Goal: Task Accomplishment & Management: Use online tool/utility

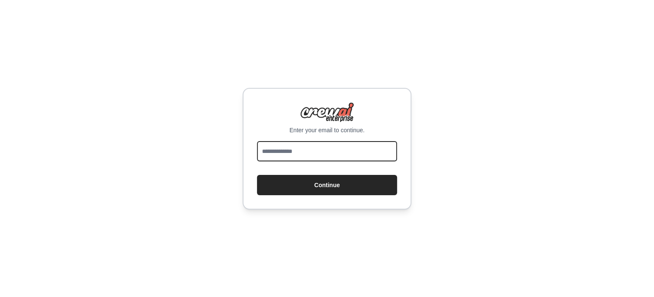
click at [305, 150] on input "email" at bounding box center [327, 151] width 140 height 20
type input "**********"
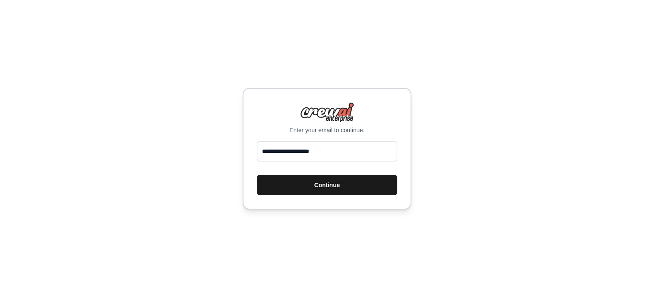
click at [320, 177] on button "Continue" at bounding box center [327, 185] width 140 height 20
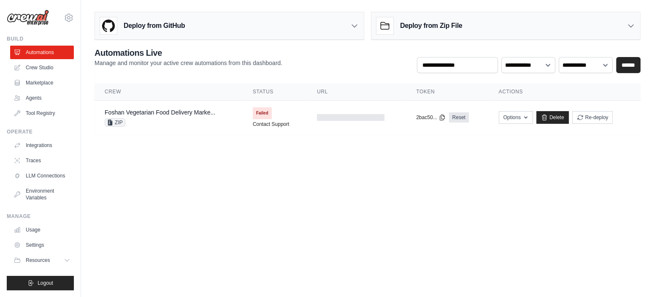
click at [217, 162] on body "kin793097795@gmail.com Settings Build Automations Crew Studio" at bounding box center [327, 148] width 654 height 297
click at [145, 152] on main "Deploy from GitHub Deploy your project directly from GitHub. Select a repositor…" at bounding box center [367, 76] width 573 height 153
click at [182, 150] on main "Deploy from GitHub Deploy your project directly from GitHub. Select a repositor…" at bounding box center [367, 76] width 573 height 153
click at [526, 116] on icon "button" at bounding box center [525, 117] width 7 height 7
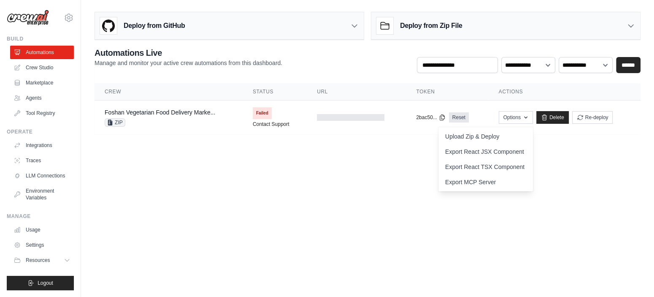
click at [352, 166] on body "kin793097795@gmail.com Settings Build Automations Crew Studio" at bounding box center [327, 148] width 654 height 297
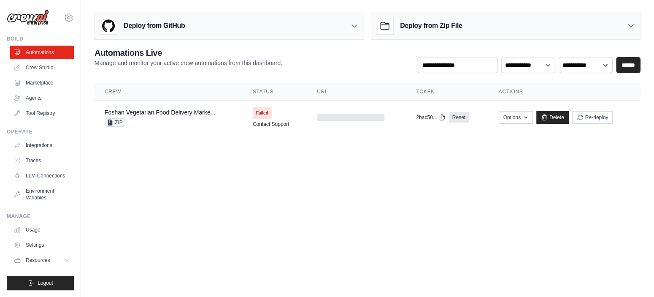
click at [216, 167] on body "kin793097795@gmail.com Settings Build Automations Crew Studio" at bounding box center [327, 148] width 654 height 297
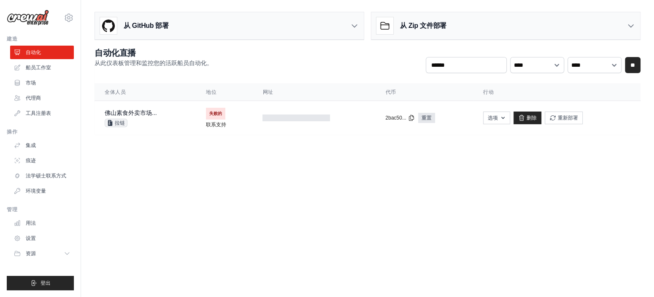
click at [360, 157] on body "kin793097795@gmail.com 设置 建造 自动化 船员工作室" at bounding box center [327, 148] width 654 height 297
click at [51, 54] on link "自动化" at bounding box center [43, 53] width 64 height 14
click at [41, 79] on link "市场" at bounding box center [43, 83] width 64 height 14
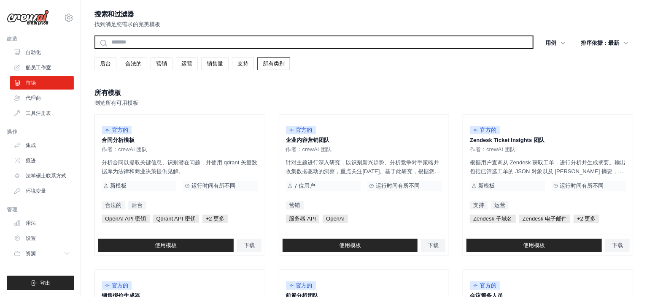
click at [175, 46] on input "text" at bounding box center [314, 42] width 439 height 14
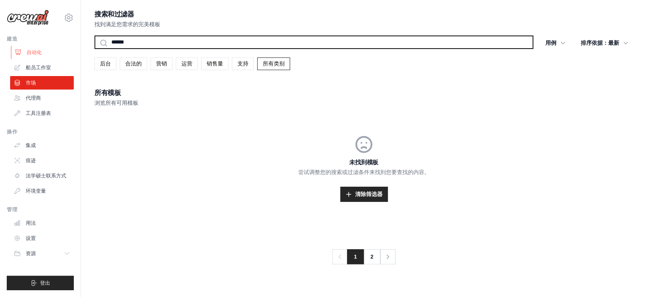
type input "******"
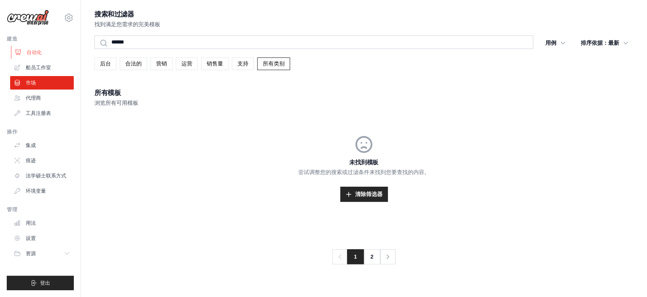
click at [44, 54] on link "自动化" at bounding box center [43, 53] width 64 height 14
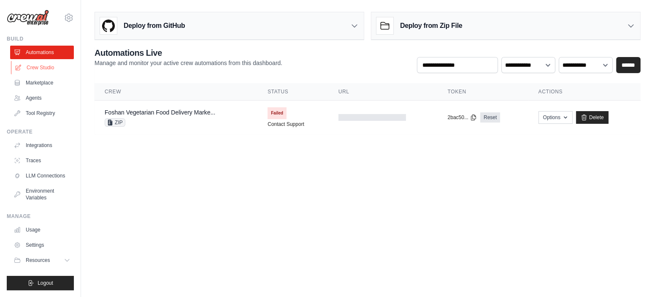
click at [62, 70] on link "Crew Studio" at bounding box center [43, 68] width 64 height 14
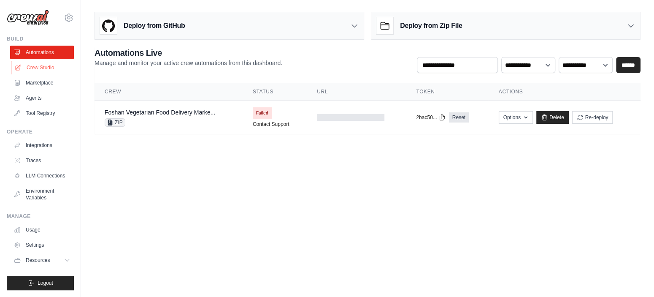
click at [62, 70] on link "Crew Studio" at bounding box center [43, 68] width 64 height 14
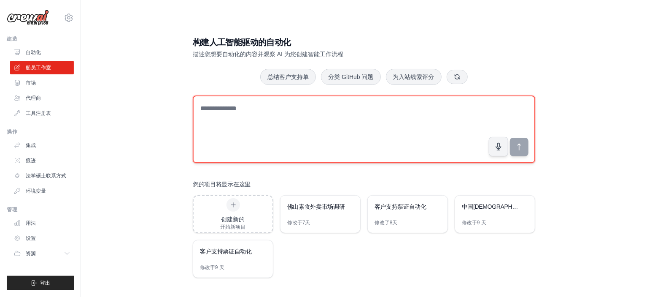
click at [273, 124] on textarea at bounding box center [364, 129] width 343 height 68
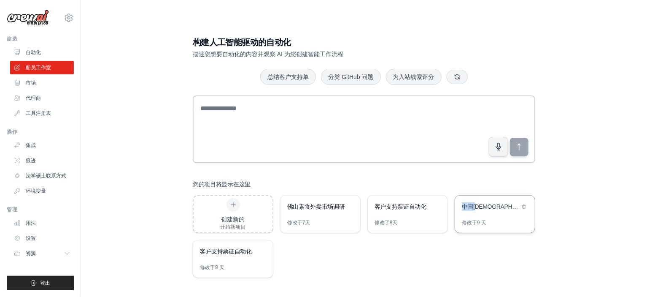
drag, startPoint x: 431, startPoint y: 249, endPoint x: 479, endPoint y: 206, distance: 63.9
click at [479, 206] on div "创建新的 开始新项目 佛山素食外卖市场调研 修改于 7天 客户支持票证自动化 修改了 8天 中国宗教组织与资助研究 修改于 9 天 客户支持票证自动化 修改于…" at bounding box center [364, 236] width 343 height 83
click at [479, 206] on font "中国宗教组织与资助研究" at bounding box center [519, 206] width 115 height 7
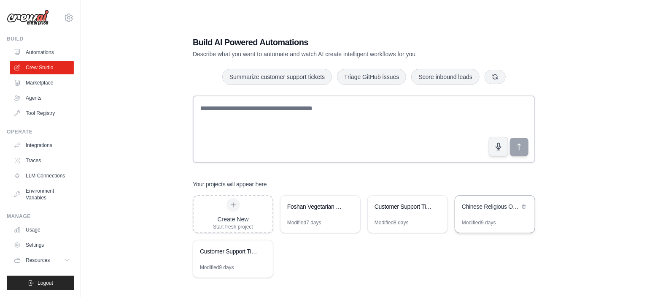
click at [406, 248] on div "Create New Start fresh project Foshan Vegetarian Food Delivery Market Research …" at bounding box center [364, 236] width 343 height 83
click at [498, 207] on div "Chinese Religious Organizations and Grants Research" at bounding box center [491, 206] width 58 height 8
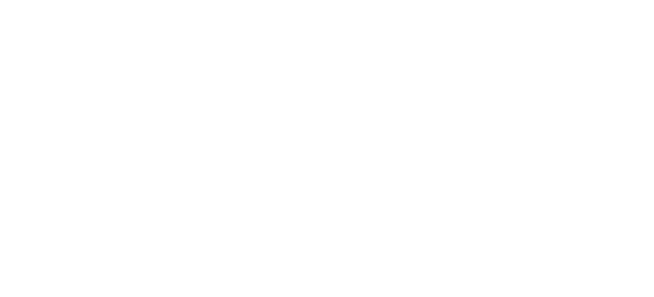
click at [439, 0] on html at bounding box center [327, 0] width 654 height 0
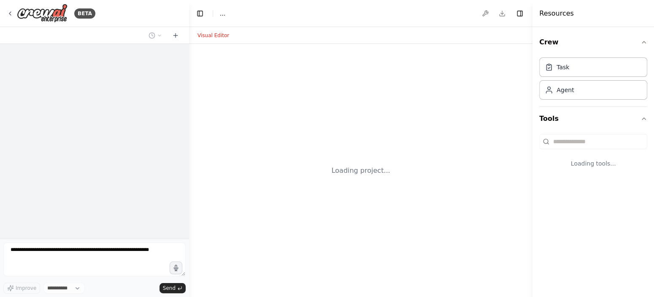
select select "****"
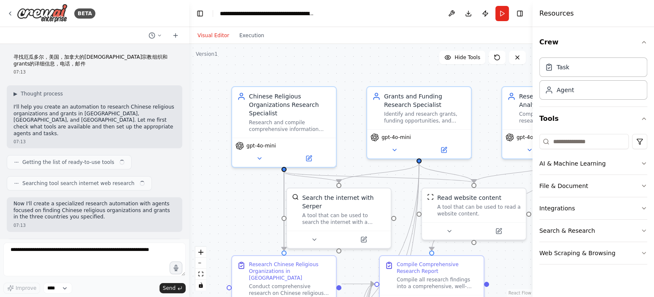
scroll to position [669, 0]
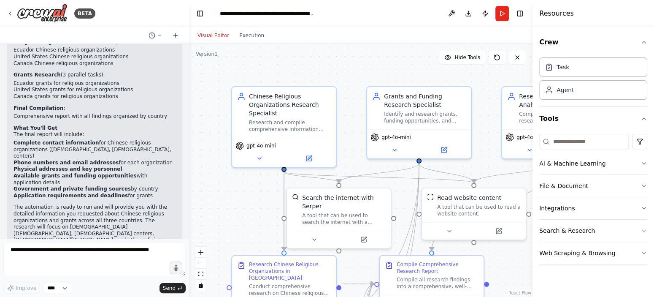
click at [645, 47] on button "Crew" at bounding box center [593, 42] width 108 height 24
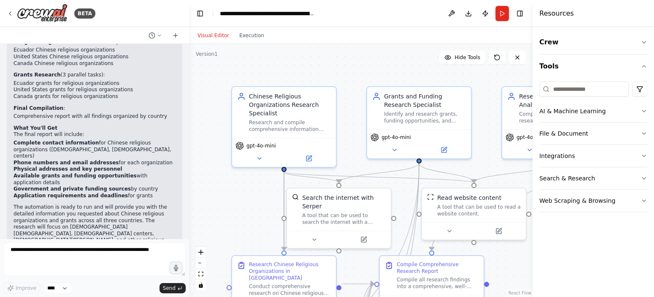
click at [419, 73] on div ".deletable-edge-delete-btn { width: 20px; height: 20px; border: 0px solid #ffff…" at bounding box center [360, 170] width 343 height 253
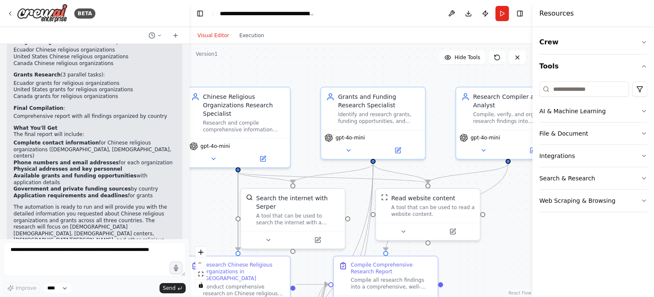
drag, startPoint x: 396, startPoint y: 65, endPoint x: 350, endPoint y: 65, distance: 46.0
click at [350, 65] on div ".deletable-edge-delete-btn { width: 20px; height: 20px; border: 0px solid #ffff…" at bounding box center [360, 170] width 343 height 253
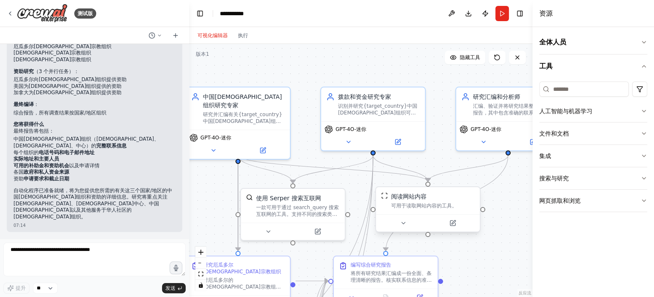
scroll to position [542, 0]
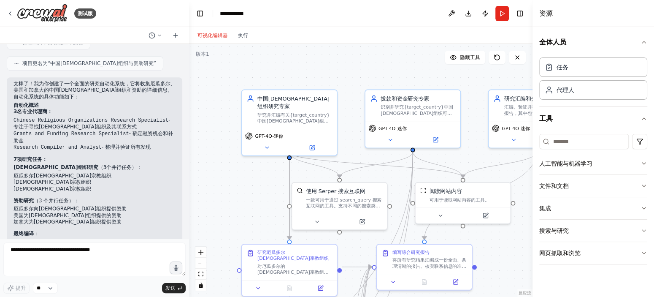
scroll to position [542, 0]
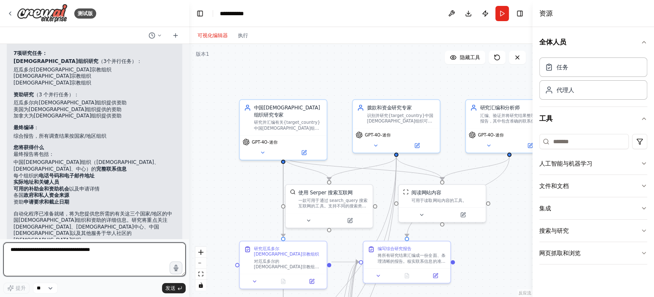
click at [62, 252] on textarea at bounding box center [94, 259] width 182 height 34
type textarea "**"
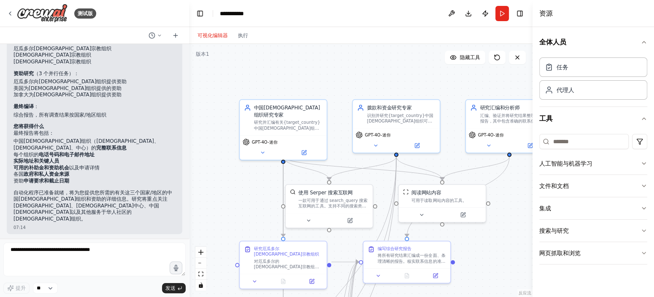
scroll to position [592, 0]
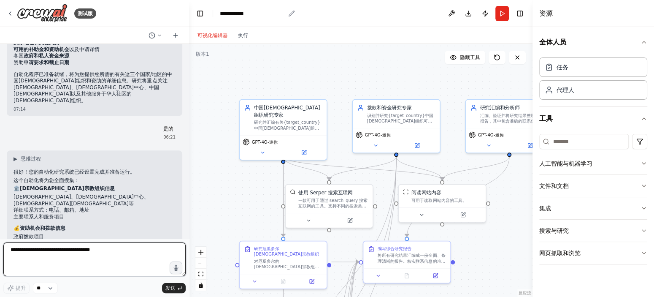
drag, startPoint x: 220, startPoint y: 14, endPoint x: 275, endPoint y: 13, distance: 54.9
click at [244, 13] on font "**********" at bounding box center [232, 14] width 24 height 6
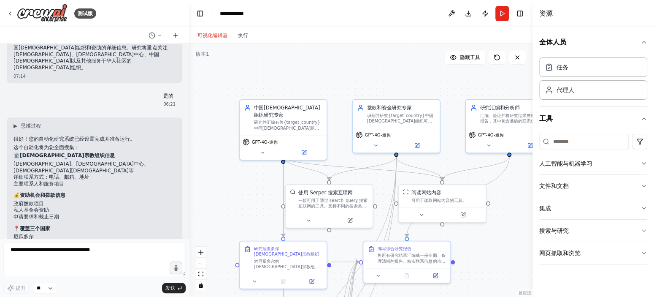
scroll to position [750, 0]
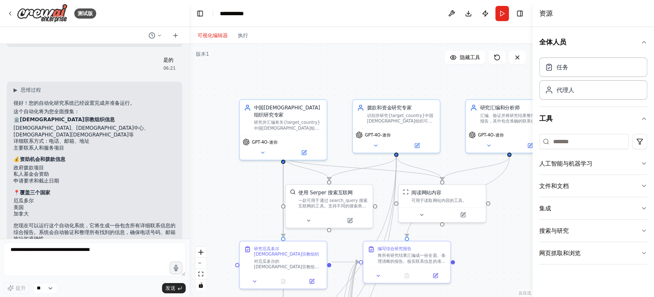
click at [244, 13] on font "**********" at bounding box center [232, 14] width 24 height 6
copy font "**********"
drag, startPoint x: 186, startPoint y: 200, endPoint x: 187, endPoint y: 188, distance: 12.3
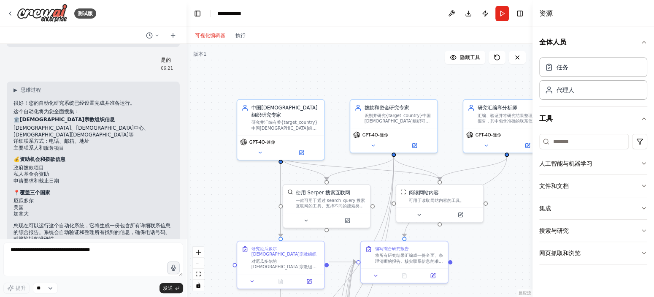
click at [187, 188] on div "测试版 寻找厄瓜多尔，美国，加拿大的华人宗教组织和grants的详细信息，电话，邮件 07:13 ▶ 思维过程 我将帮助您创建一个自动化程序，用于研究厄瓜多尔…" at bounding box center [327, 148] width 654 height 297
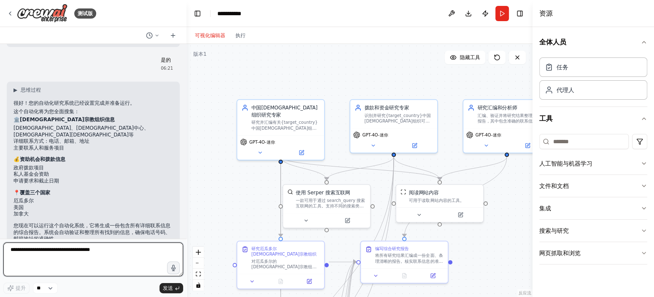
click at [44, 253] on textarea at bounding box center [93, 259] width 180 height 34
type textarea "*"
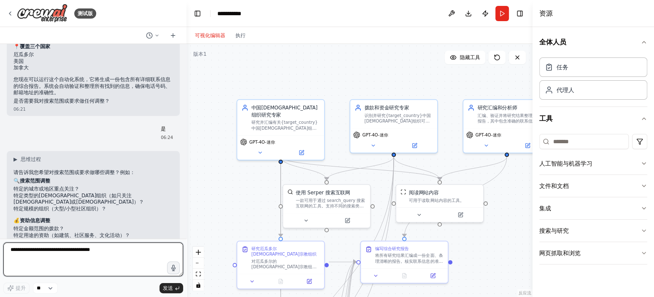
scroll to position [930, 0]
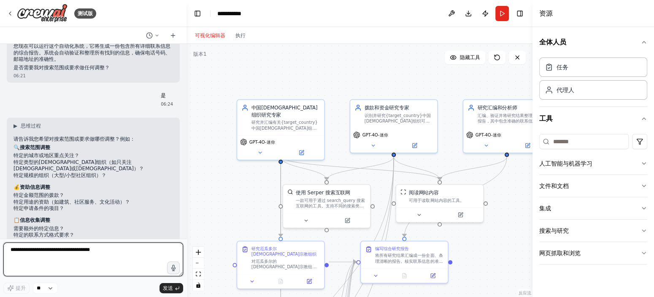
click at [34, 255] on textarea at bounding box center [93, 259] width 180 height 34
type textarea "*******"
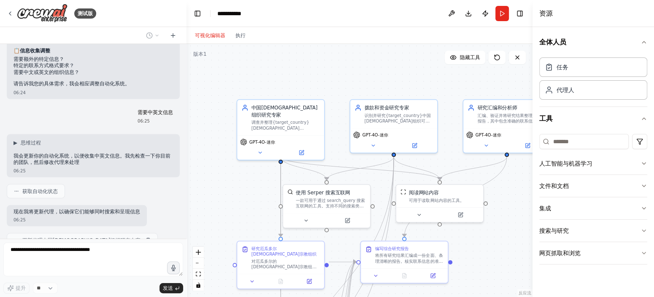
scroll to position [1102, 0]
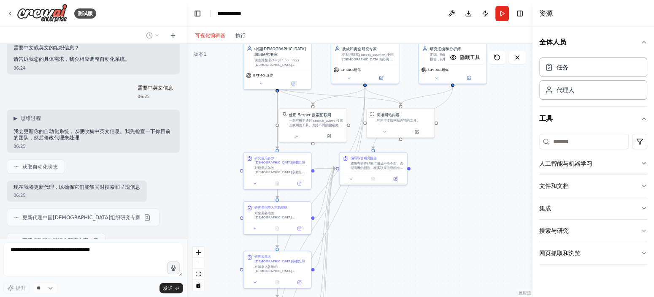
drag, startPoint x: 218, startPoint y: 195, endPoint x: 216, endPoint y: 108, distance: 87.4
click at [216, 108] on div ".deletable-edge-delete-btn { width: 20px; height: 20px; border: 0px solid #ffff…" at bounding box center [360, 170] width 346 height 253
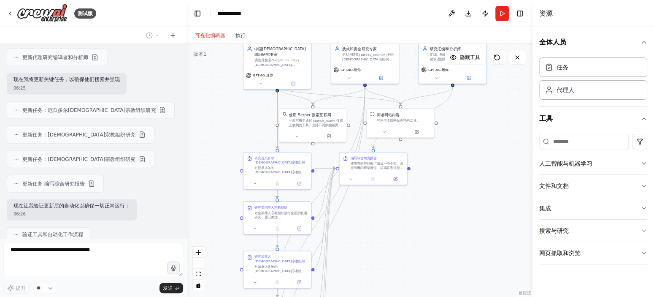
scroll to position [1325, 0]
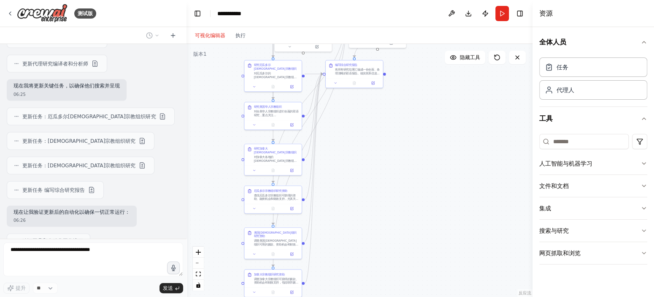
drag, startPoint x: 217, startPoint y: 203, endPoint x: 224, endPoint y: 83, distance: 120.9
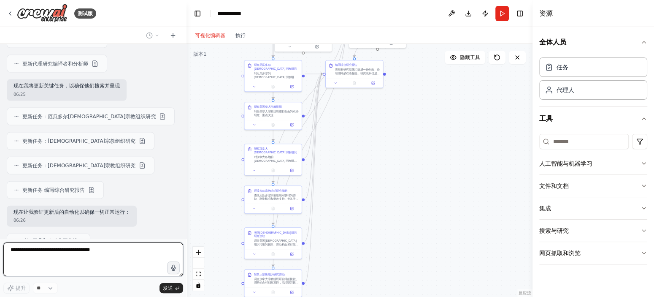
click at [224, 83] on div ".deletable-edge-delete-btn { width: 20px; height: 20px; border: 0px solid #ffff…" at bounding box center [360, 170] width 346 height 253
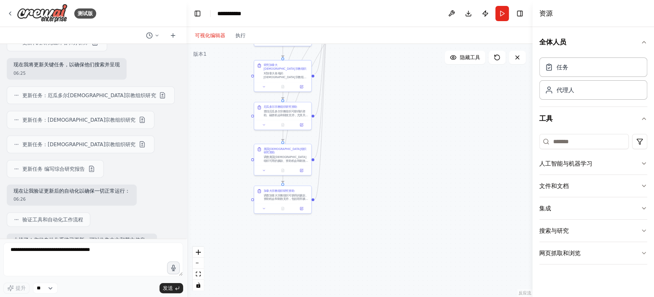
scroll to position [1347, 0]
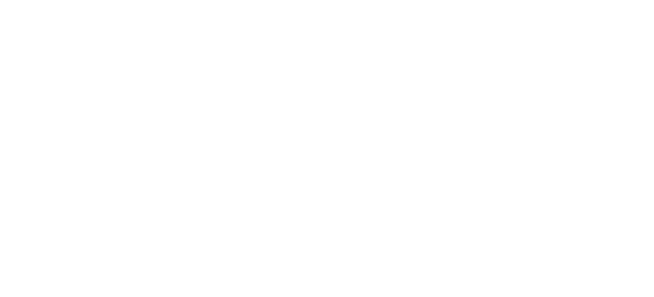
drag, startPoint x: 217, startPoint y: 197, endPoint x: 225, endPoint y: 130, distance: 67.2
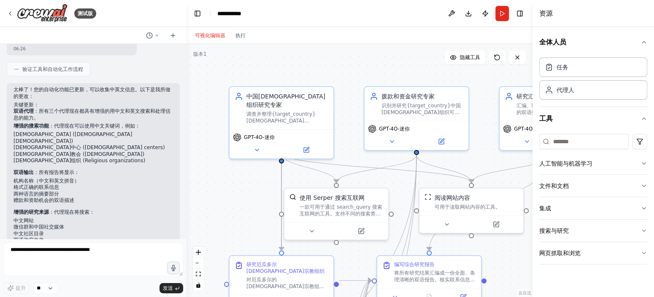
scroll to position [1500, 0]
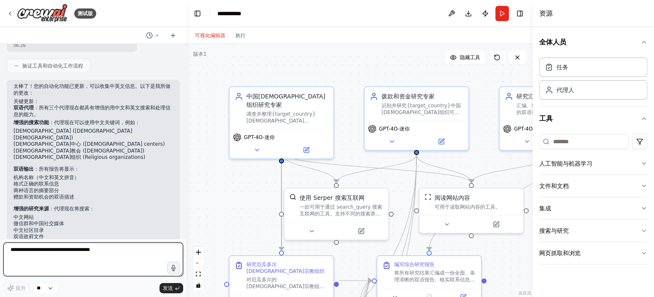
click at [70, 257] on textarea at bounding box center [93, 259] width 180 height 34
type textarea "**"
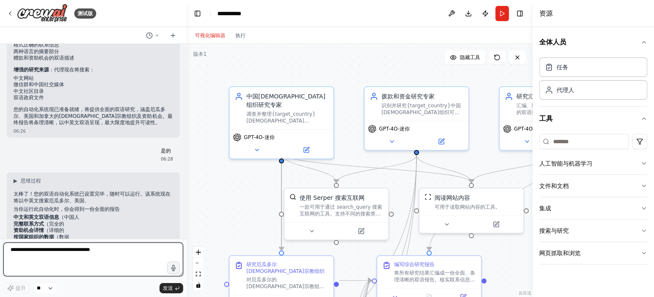
scroll to position [1633, 0]
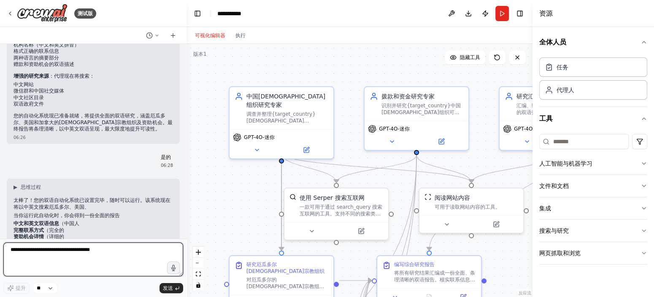
click at [67, 256] on textarea at bounding box center [93, 259] width 180 height 34
type textarea "*"
type textarea "**********"
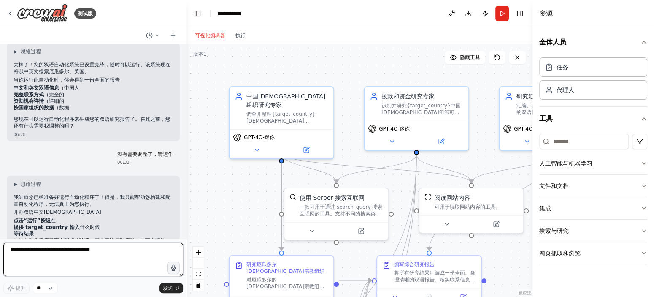
scroll to position [1761, 0]
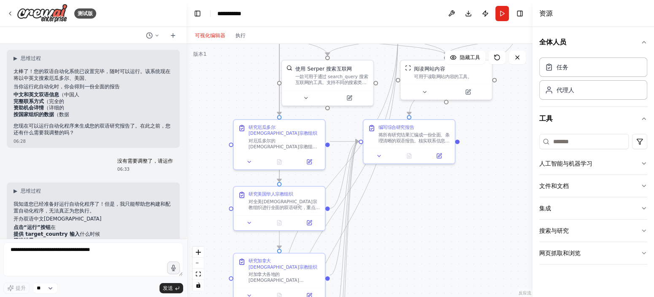
drag, startPoint x: 230, startPoint y: 213, endPoint x: 234, endPoint y: 82, distance: 130.9
click at [234, 82] on div ".deletable-edge-delete-btn { width: 20px; height: 20px; border: 0px solid #ffff…" at bounding box center [360, 170] width 346 height 253
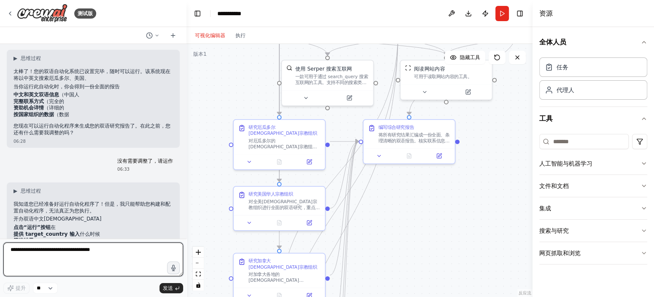
click at [113, 259] on textarea at bounding box center [93, 259] width 180 height 34
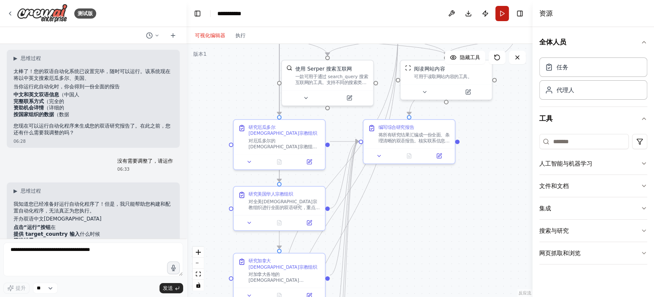
click at [507, 11] on button "跑步" at bounding box center [502, 13] width 14 height 15
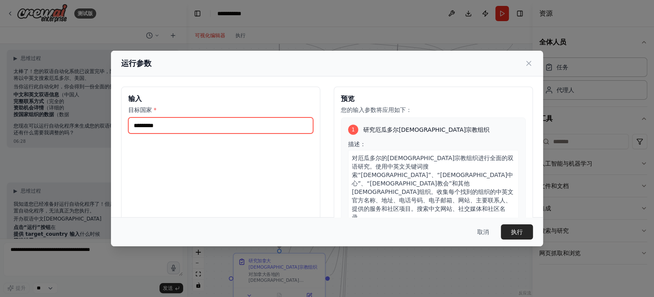
click at [247, 125] on input "目标国家 *" at bounding box center [220, 125] width 185 height 16
type input "**********"
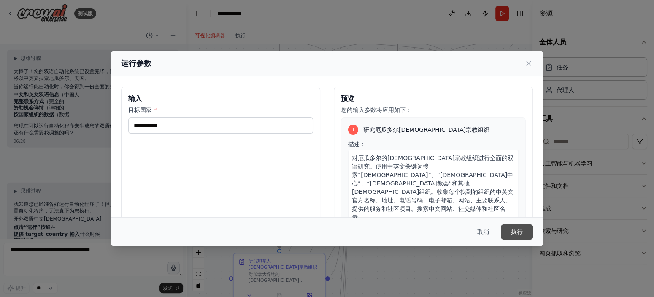
click at [517, 229] on font "执行" at bounding box center [517, 231] width 12 height 7
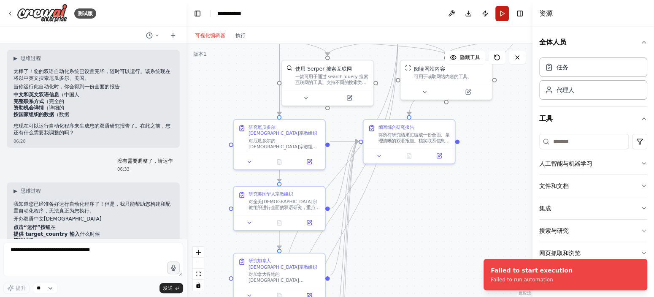
click at [504, 20] on button "跑步" at bounding box center [502, 13] width 14 height 15
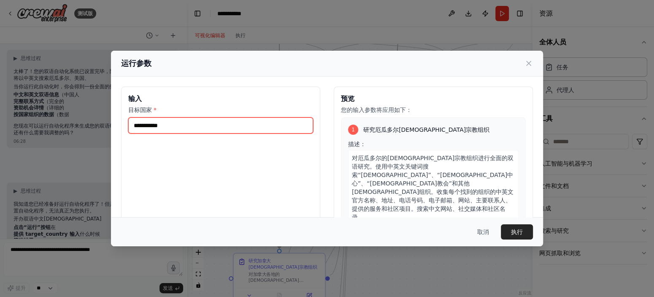
click at [246, 119] on input "**********" at bounding box center [220, 125] width 185 height 16
type input "****"
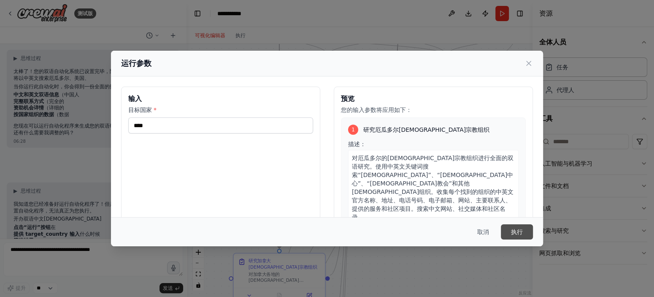
click at [517, 229] on font "执行" at bounding box center [517, 231] width 12 height 7
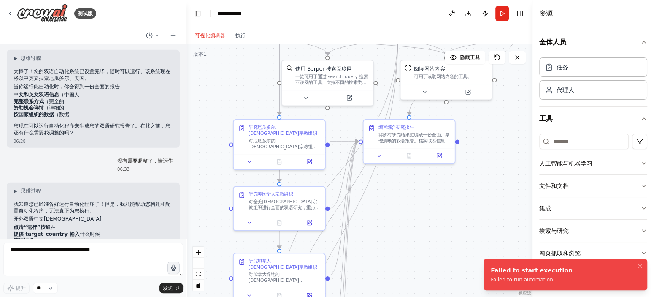
click at [516, 273] on div "Failed to start execution" at bounding box center [532, 270] width 82 height 8
click at [500, 13] on button "跑步" at bounding box center [502, 13] width 14 height 15
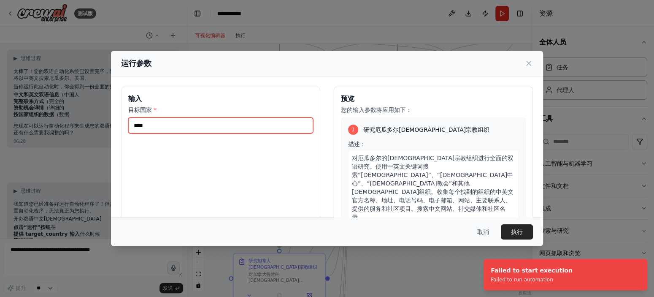
paste input "*******"
click at [291, 123] on input "****" at bounding box center [220, 125] width 185 height 16
paste input "text"
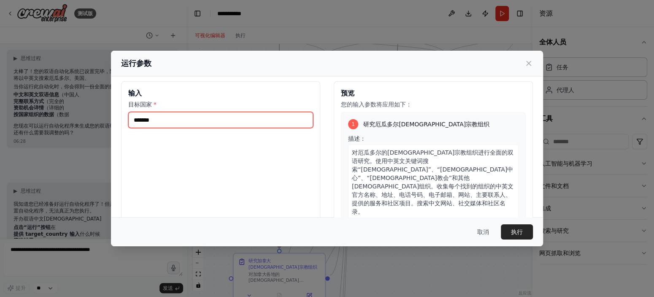
scroll to position [0, 0]
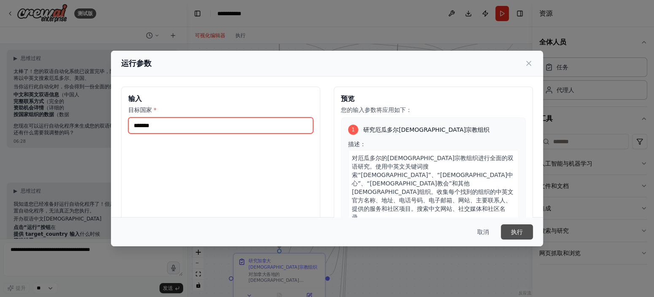
type input "*******"
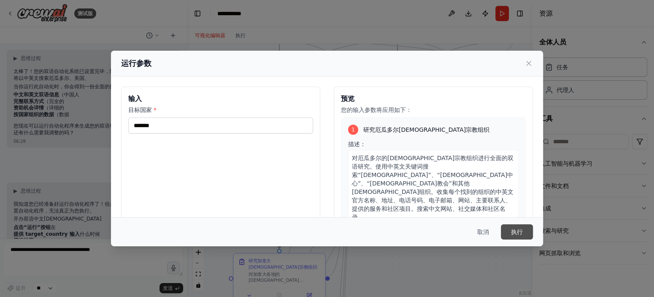
click at [514, 225] on button "执行" at bounding box center [517, 231] width 32 height 15
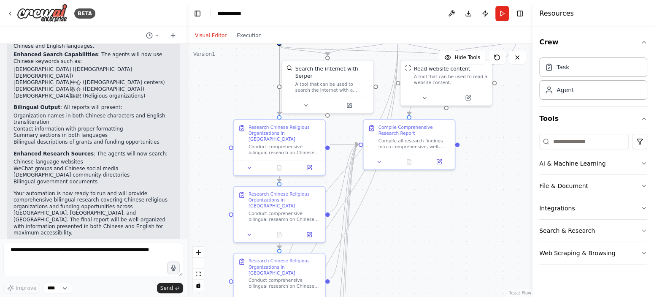
scroll to position [2027, 0]
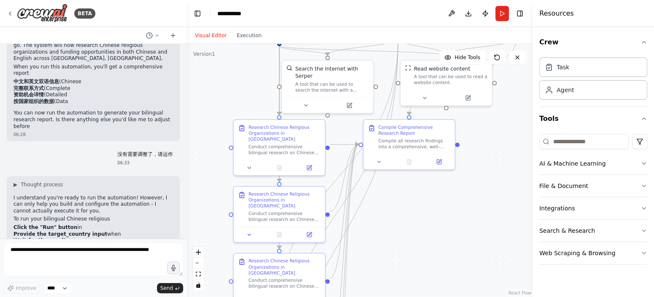
click at [443, 188] on div ".deletable-edge-delete-btn { width: 20px; height: 20px; border: 0px solid #ffff…" at bounding box center [360, 170] width 346 height 253
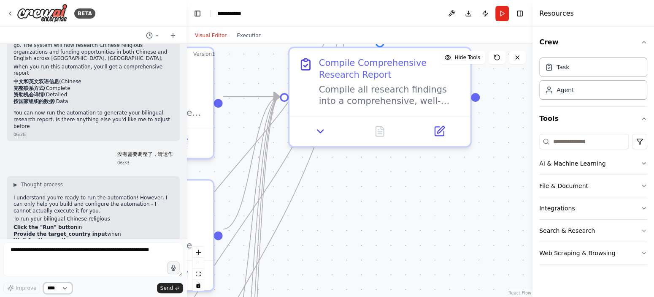
click at [62, 286] on select "****" at bounding box center [57, 287] width 29 height 11
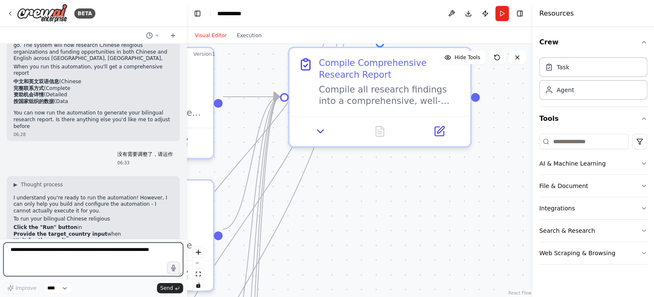
click at [87, 260] on textarea at bounding box center [93, 259] width 180 height 34
type textarea "**"
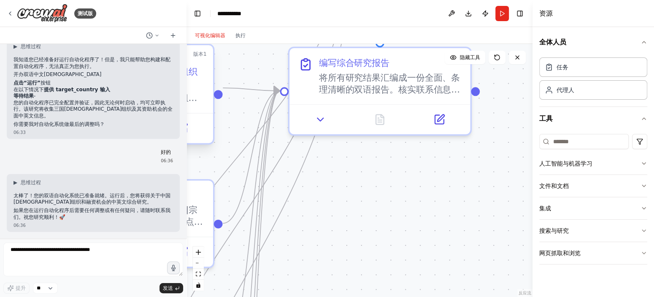
scroll to position [1854, 0]
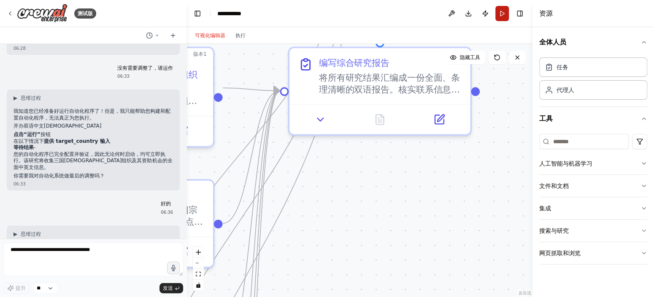
click at [503, 14] on button "跑步" at bounding box center [502, 13] width 14 height 15
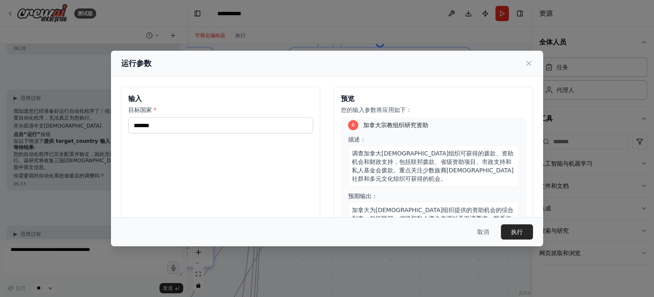
scroll to position [821, 0]
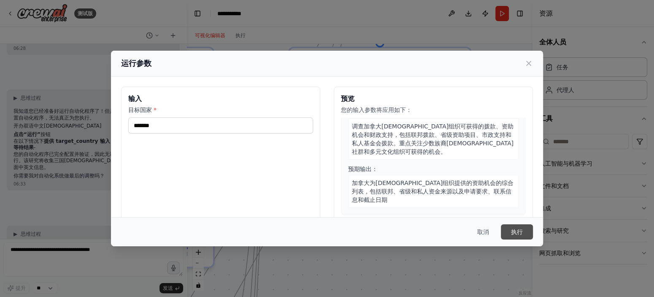
click at [517, 230] on font "执行" at bounding box center [517, 231] width 12 height 7
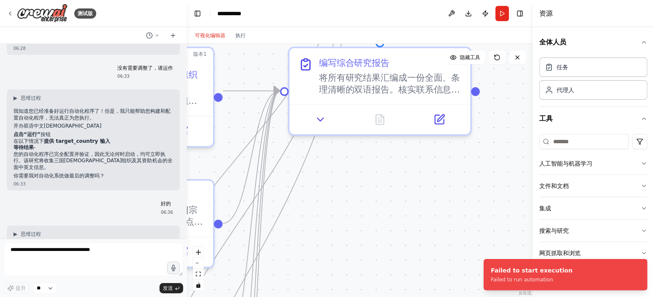
click at [411, 189] on div ".deletable-edge-delete-btn { width: 20px; height: 20px; border: 0px solid #ffff…" at bounding box center [360, 170] width 346 height 253
click at [445, 144] on div ".deletable-edge-delete-btn { width: 20px; height: 20px; border: 0px solid #ffff…" at bounding box center [360, 170] width 346 height 253
click at [512, 55] on button at bounding box center [517, 58] width 17 height 14
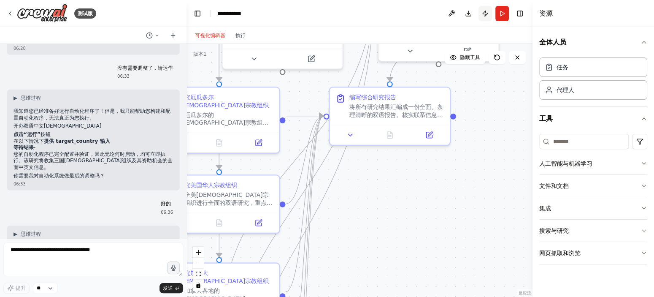
click at [488, 15] on button "发布" at bounding box center [486, 13] width 14 height 15
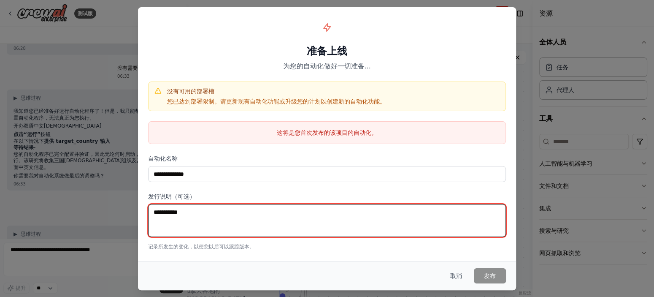
drag, startPoint x: 218, startPoint y: 224, endPoint x: 245, endPoint y: 231, distance: 27.6
click at [218, 224] on textarea at bounding box center [327, 220] width 358 height 33
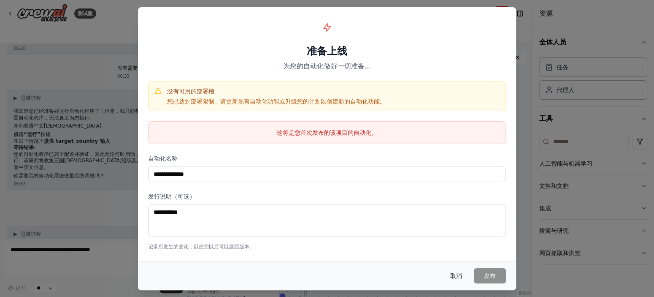
click at [449, 276] on button "取消" at bounding box center [455, 275] width 25 height 15
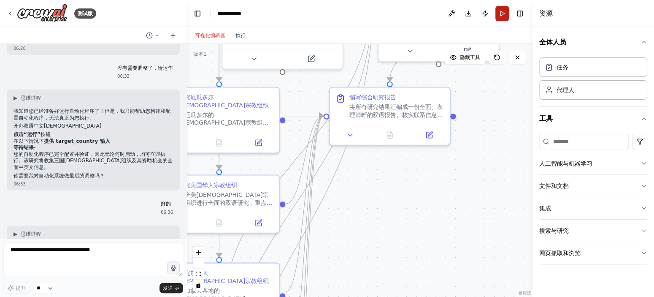
click at [506, 17] on button "跑步" at bounding box center [502, 13] width 14 height 15
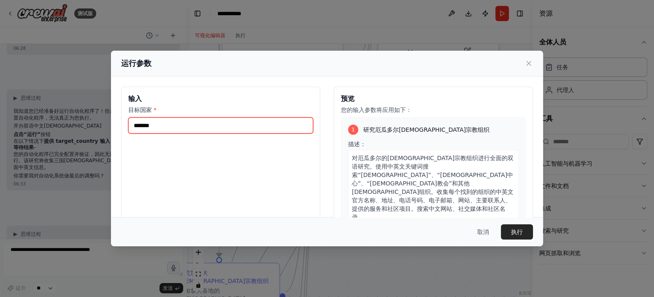
click at [269, 125] on input "*******" at bounding box center [220, 125] width 185 height 16
click at [270, 125] on input "*******" at bounding box center [220, 125] width 185 height 16
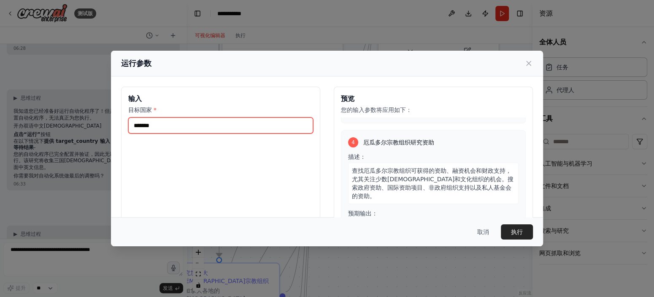
scroll to position [633, 0]
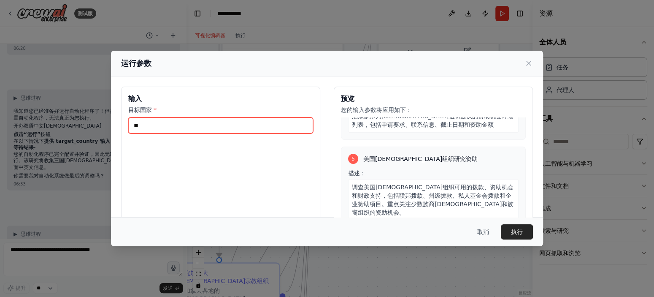
type input "**"
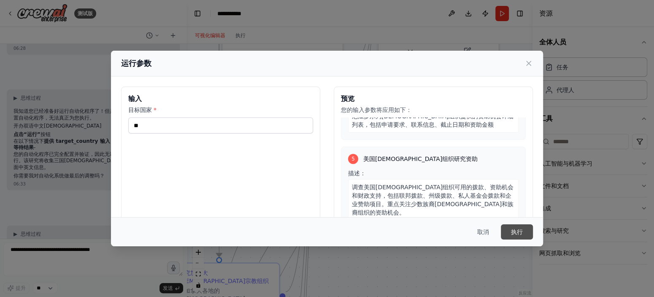
click at [516, 226] on button "执行" at bounding box center [517, 231] width 32 height 15
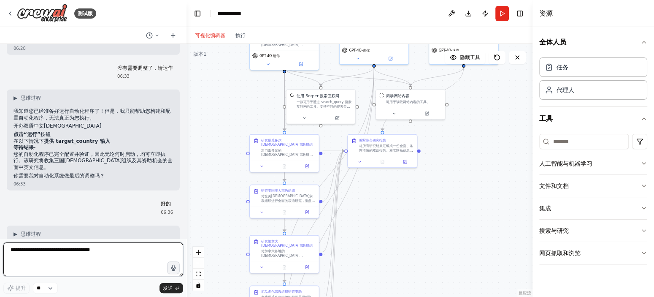
click at [40, 257] on textarea at bounding box center [93, 259] width 180 height 34
click at [65, 260] on textarea at bounding box center [93, 259] width 180 height 34
type textarea "*******"
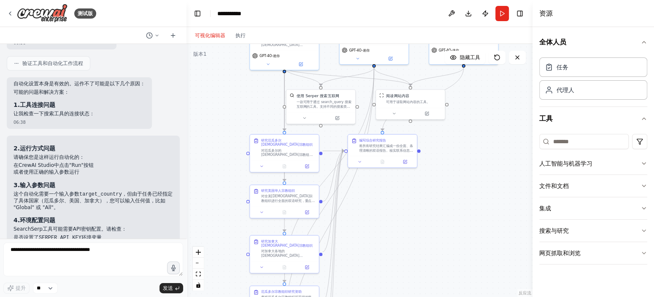
scroll to position [2222, 0]
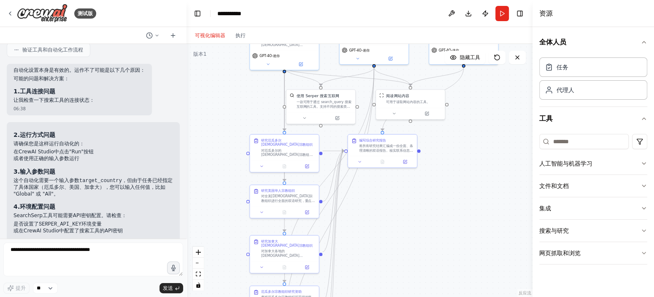
click at [56, 252] on li "提供输入参数 -" at bounding box center [94, 255] width 160 height 7
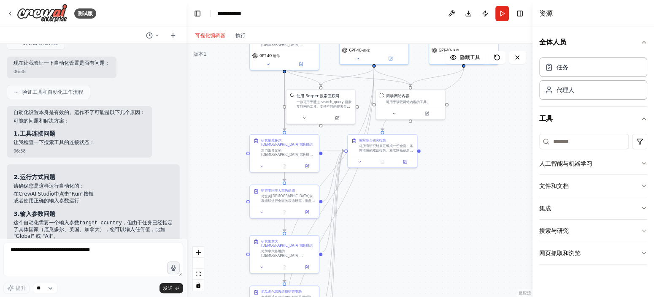
scroll to position [2222, 0]
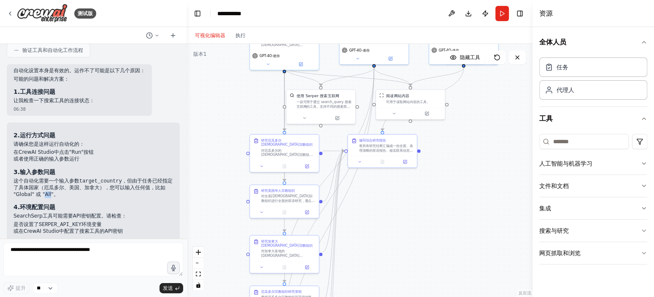
click at [58, 178] on p "这个自动化需要一个输入参数 target_country ，但由于任务已经指定了具体国家（厄瓜多尔、美国、加拿大），您可以输入任何值，比如 "Global" …" at bounding box center [94, 188] width 160 height 20
click at [55, 178] on p "这个自动化需要一个输入参数 target_country ，但由于任务已经指定了具体国家（厄瓜多尔、美国、加拿大），您可以输入任何值，比如 "Global" …" at bounding box center [94, 188] width 160 height 20
drag, startPoint x: 57, startPoint y: 143, endPoint x: 51, endPoint y: 143, distance: 5.9
click at [51, 178] on p "这个自动化需要一个输入参数 target_country ，但由于任务已经指定了具体国家（厄瓜多尔、美国、加拿大），您可以输入任何值，比如 "Global" …" at bounding box center [94, 188] width 160 height 20
copy p "All"
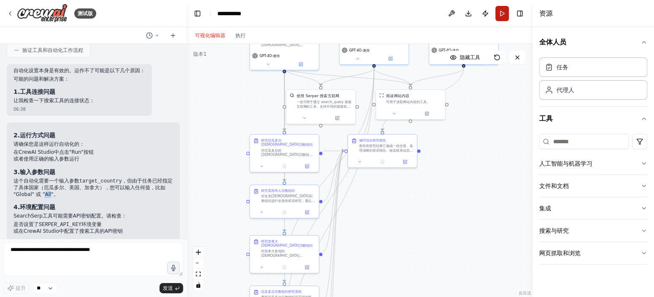
click at [500, 17] on button "跑步" at bounding box center [502, 13] width 14 height 15
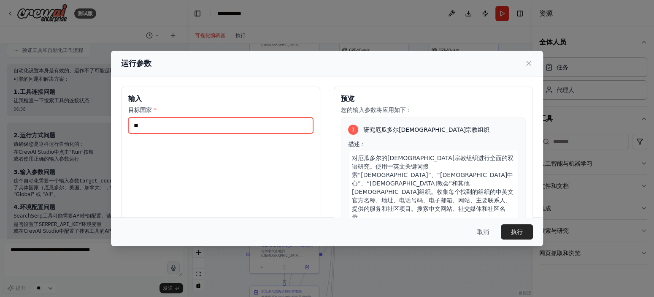
click at [258, 120] on input "**" at bounding box center [220, 125] width 185 height 16
click at [257, 119] on input "**" at bounding box center [220, 125] width 185 height 16
click at [258, 119] on input "**" at bounding box center [220, 125] width 185 height 16
paste input "*"
type input "***"
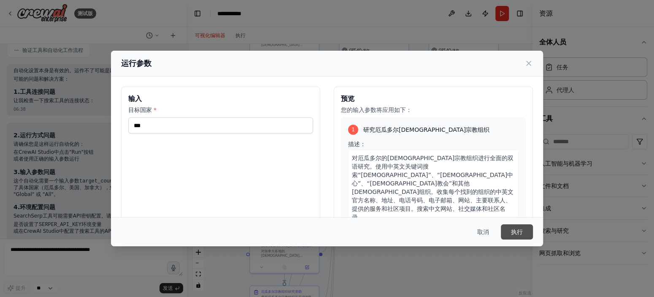
click at [507, 231] on button "执行" at bounding box center [517, 231] width 32 height 15
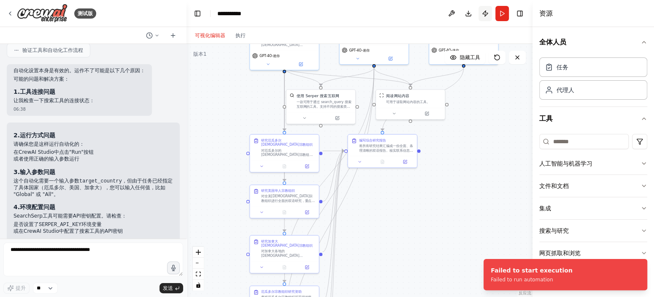
click at [484, 15] on button "发布" at bounding box center [486, 13] width 14 height 15
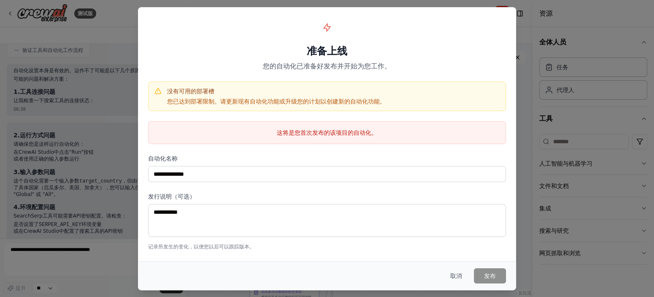
click at [5, 177] on div "**********" at bounding box center [327, 148] width 654 height 297
click at [456, 277] on font "取消" at bounding box center [456, 275] width 12 height 7
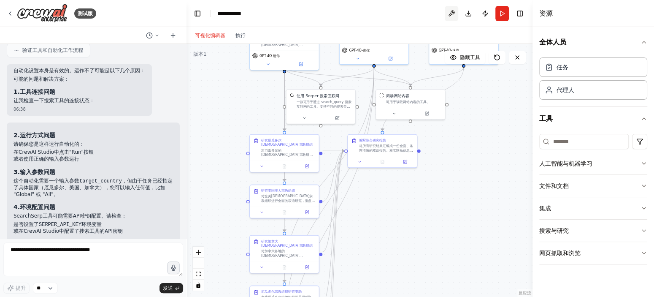
click at [452, 12] on button at bounding box center [452, 13] width 14 height 15
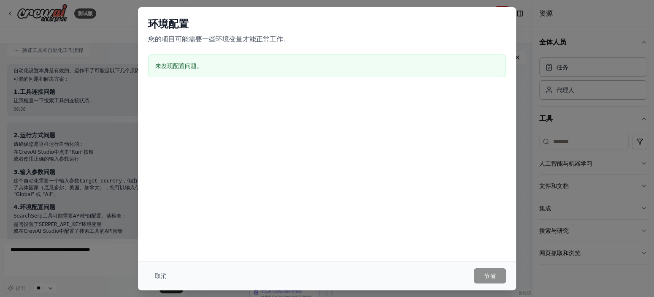
click at [182, 58] on div "未发现配置问题。" at bounding box center [327, 65] width 358 height 23
click at [181, 62] on font "未发现配置问题。" at bounding box center [178, 65] width 47 height 7
click at [167, 279] on button "取消" at bounding box center [160, 275] width 25 height 15
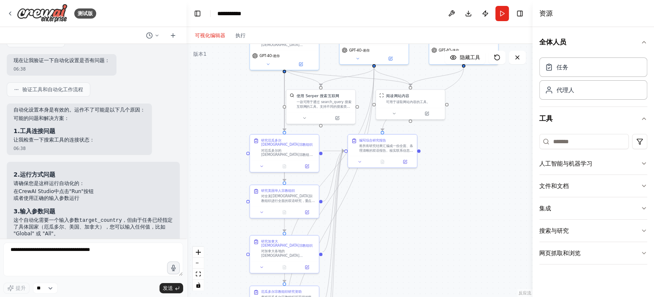
scroll to position [2137, 0]
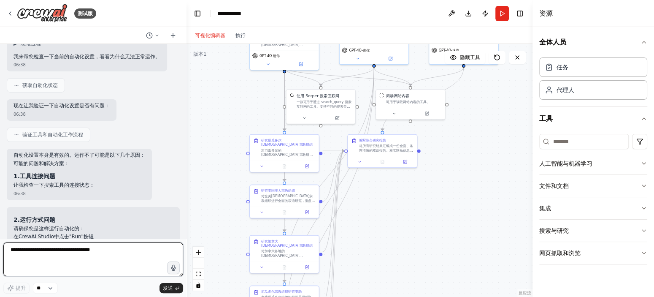
click at [98, 272] on textarea at bounding box center [93, 259] width 180 height 34
type textarea "***"
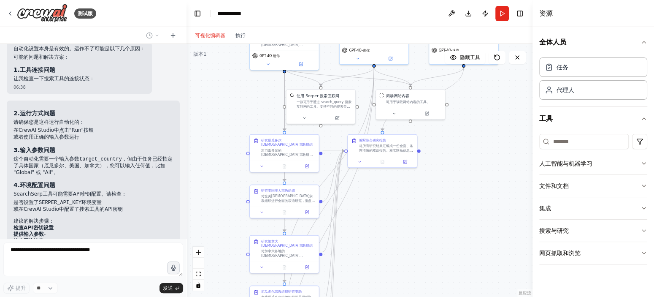
scroll to position [2272, 0]
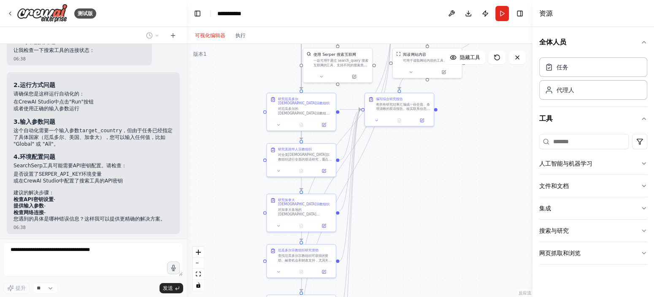
drag, startPoint x: 228, startPoint y: 235, endPoint x: 260, endPoint y: 173, distance: 69.1
click at [260, 173] on div ".deletable-edge-delete-btn { width: 20px; height: 20px; border: 0px solid #ffff…" at bounding box center [360, 170] width 346 height 253
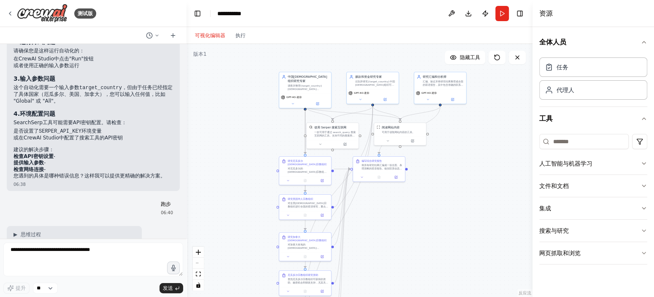
drag, startPoint x: 255, startPoint y: 119, endPoint x: 219, endPoint y: 197, distance: 85.4
click at [257, 178] on div ".deletable-edge-delete-btn { width: 20px; height: 20px; border: 0px solid #ffff…" at bounding box center [360, 170] width 346 height 253
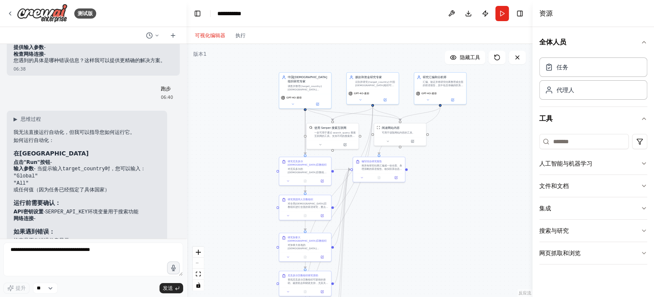
scroll to position [2472, 0]
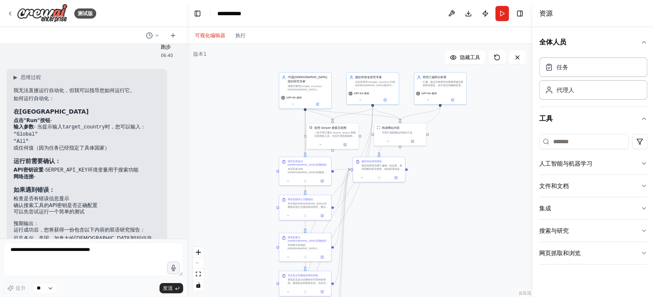
click at [88, 242] on li "完整的联系方式（电话、邮箱、地址）" at bounding box center [87, 245] width 147 height 7
click at [506, 21] on header "**********" at bounding box center [360, 13] width 346 height 27
click at [505, 17] on button "跑步" at bounding box center [502, 13] width 14 height 15
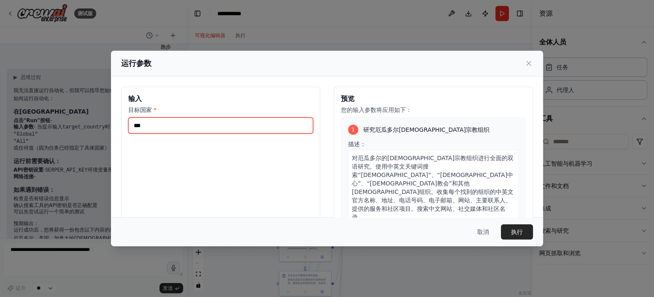
click at [241, 122] on input "***" at bounding box center [220, 125] width 185 height 16
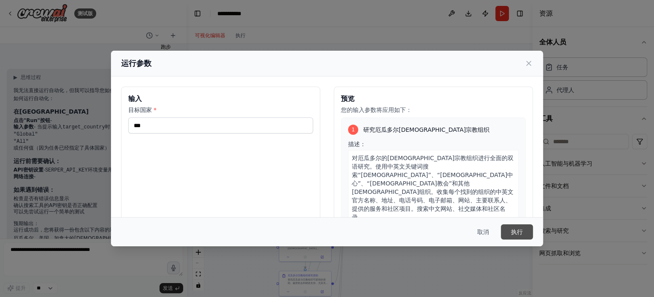
click at [524, 227] on button "执行" at bounding box center [517, 231] width 32 height 15
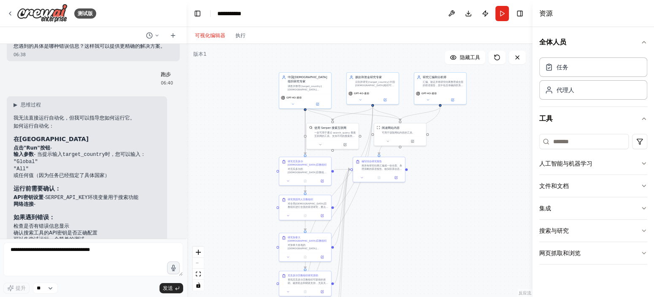
scroll to position [2430, 0]
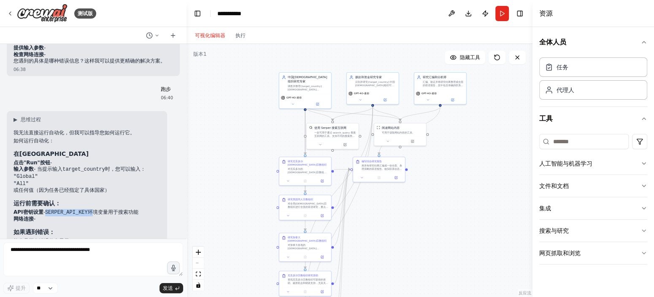
drag, startPoint x: 44, startPoint y: 158, endPoint x: 84, endPoint y: 162, distance: 39.8
click at [85, 209] on li "API密钥设置 - SERPER_API_KEY 环境变量用于搜索功能" at bounding box center [87, 212] width 147 height 7
copy li "SERPER_API_KEY"
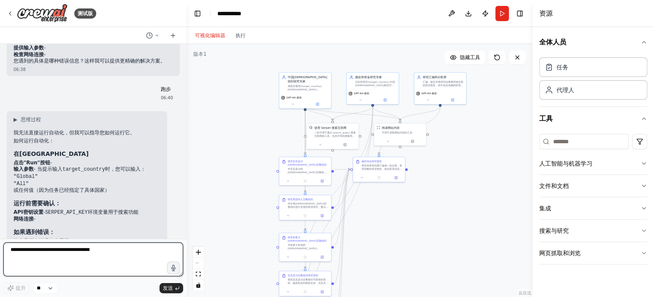
click at [71, 265] on textarea at bounding box center [93, 259] width 180 height 34
paste textarea "**********"
type textarea "**********"
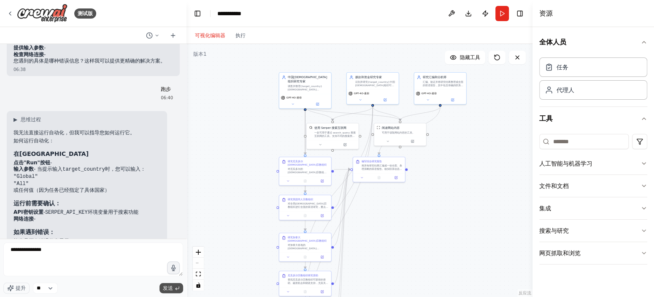
click at [175, 284] on button "发送" at bounding box center [172, 288] width 24 height 10
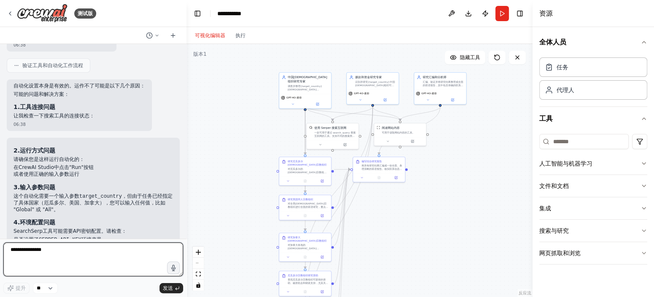
scroll to position [2190, 0]
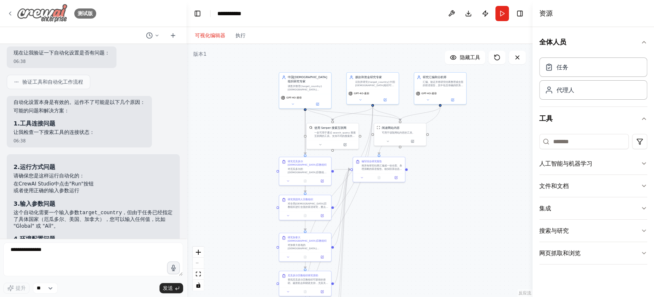
click at [9, 12] on icon at bounding box center [10, 13] width 7 height 7
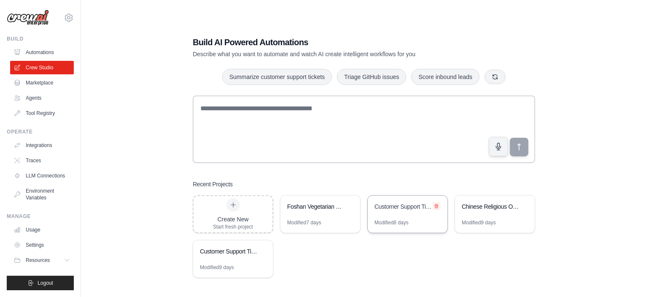
click at [434, 205] on button at bounding box center [437, 206] width 8 height 8
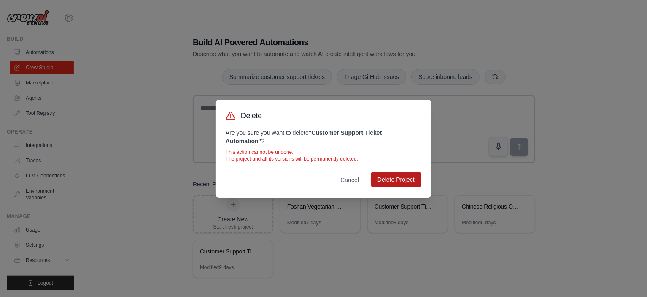
click at [382, 172] on button "Delete Project" at bounding box center [396, 179] width 51 height 15
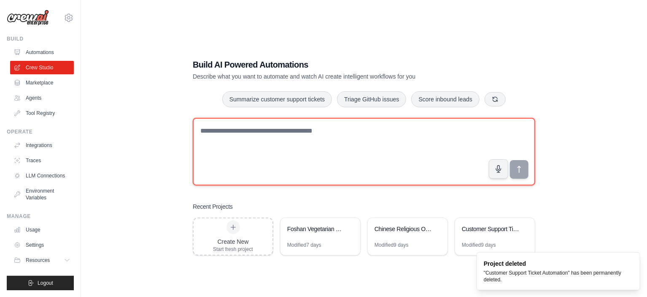
click at [387, 179] on textarea at bounding box center [364, 152] width 343 height 68
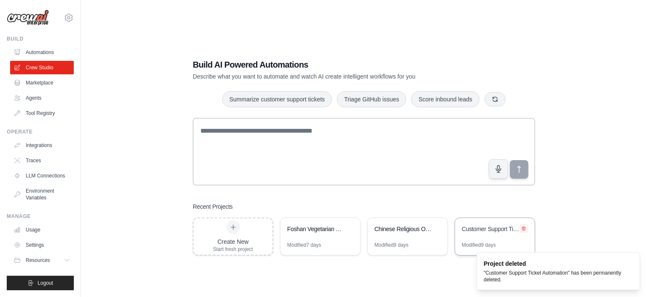
click at [525, 227] on icon at bounding box center [523, 228] width 3 height 4
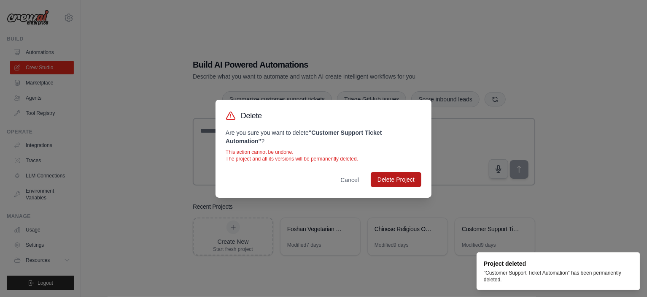
click at [412, 184] on button "Delete Project" at bounding box center [396, 179] width 51 height 15
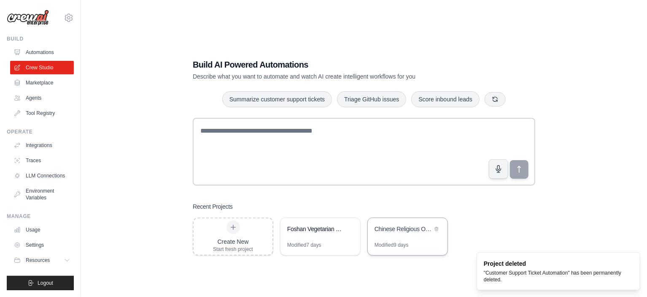
click at [392, 238] on div "Chinese Religious Organizations and Grants Research" at bounding box center [408, 230] width 80 height 24
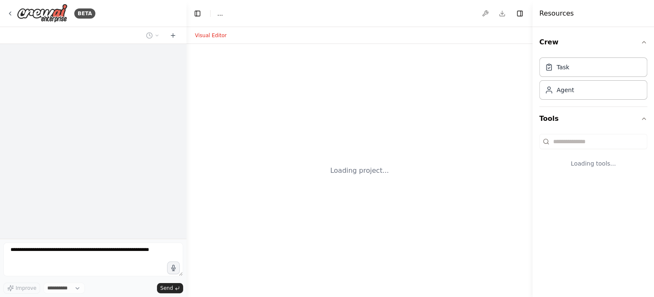
select select "****"
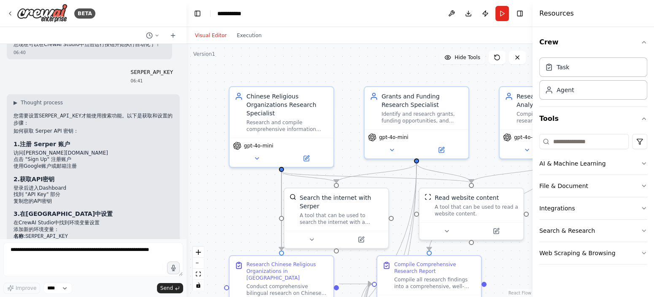
click at [460, 57] on span "Hide Tools" at bounding box center [467, 57] width 26 height 7
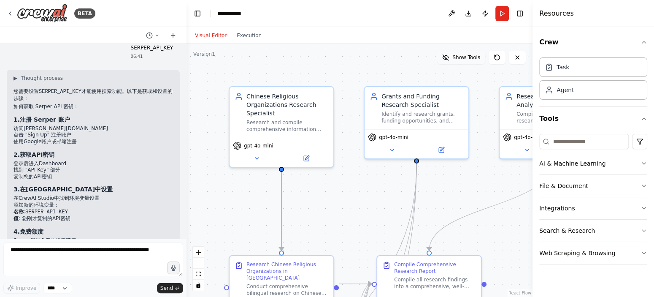
scroll to position [3063, 0]
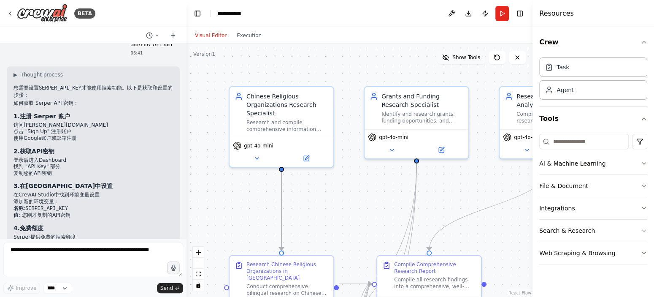
click at [460, 57] on span "Show Tools" at bounding box center [466, 57] width 28 height 7
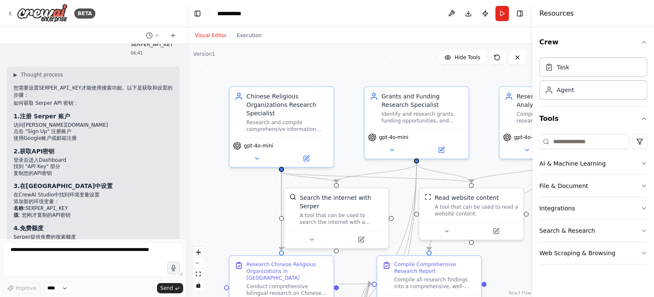
click at [505, 13] on button "Run" at bounding box center [502, 13] width 14 height 15
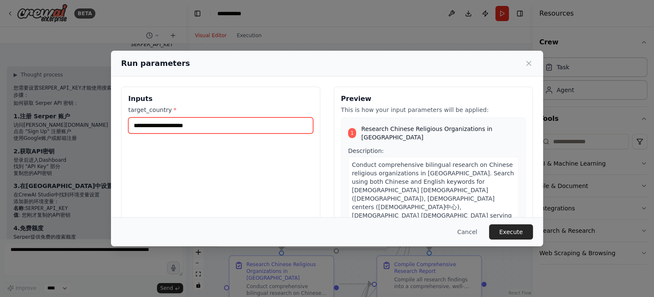
click at [279, 125] on input "target_country *" at bounding box center [220, 125] width 185 height 16
type input "***"
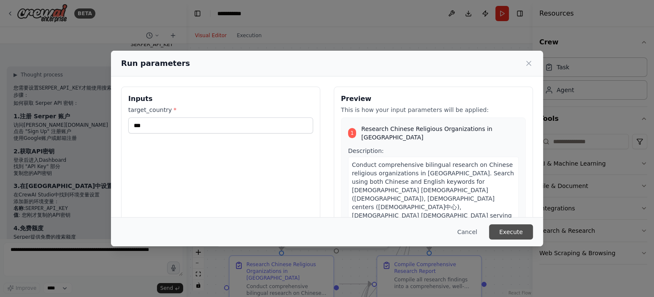
click at [528, 228] on button "Execute" at bounding box center [511, 231] width 44 height 15
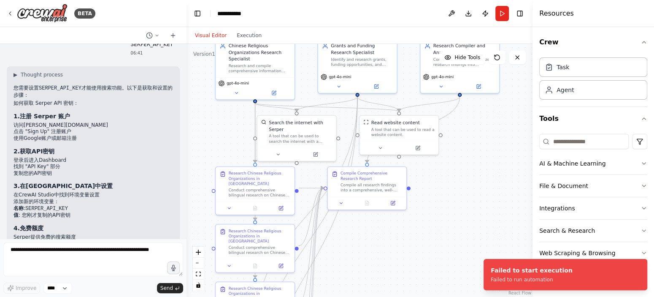
drag, startPoint x: 509, startPoint y: 219, endPoint x: 453, endPoint y: 149, distance: 89.5
click at [453, 149] on div ".deletable-edge-delete-btn { width: 20px; height: 20px; border: 0px solid #ffff…" at bounding box center [360, 170] width 346 height 253
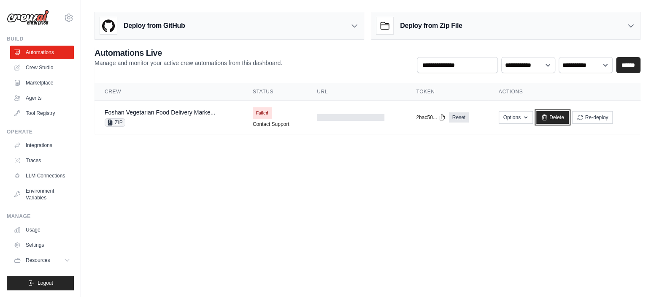
click at [549, 119] on link "Delete" at bounding box center [552, 117] width 32 height 13
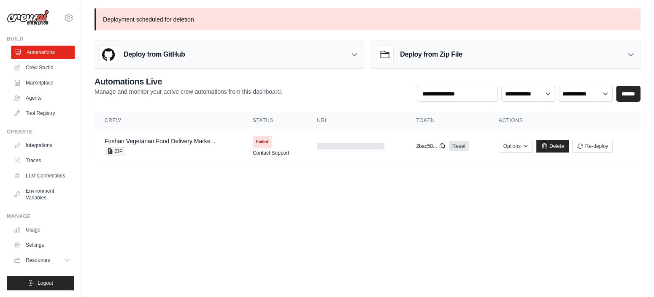
click at [37, 49] on link "Automations" at bounding box center [43, 53] width 64 height 14
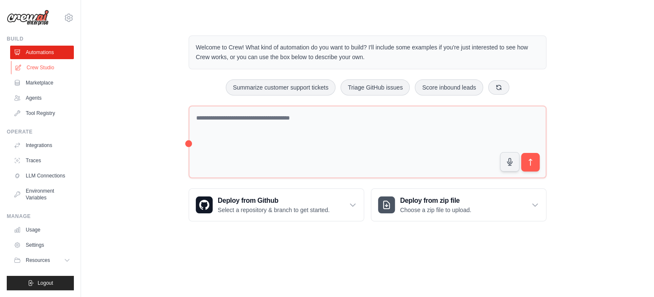
click at [49, 68] on link "Crew Studio" at bounding box center [43, 68] width 64 height 14
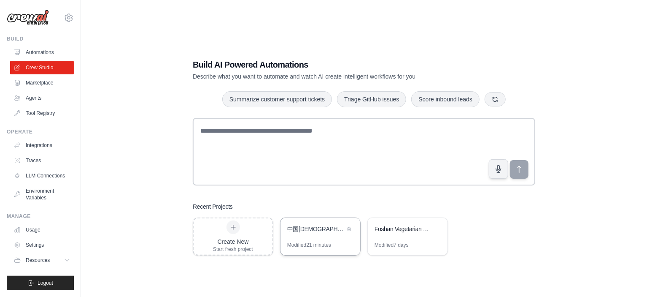
click at [333, 227] on div "中国宗教组织与资助研究" at bounding box center [316, 228] width 58 height 8
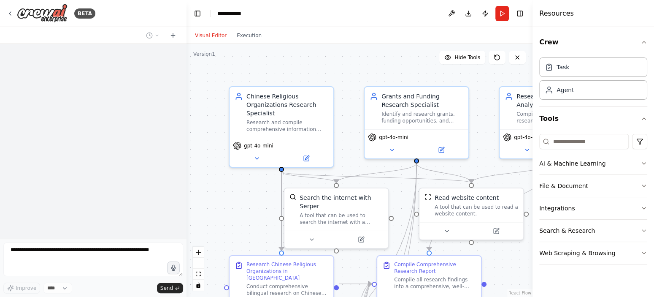
click at [502, 15] on button "Run" at bounding box center [502, 13] width 14 height 15
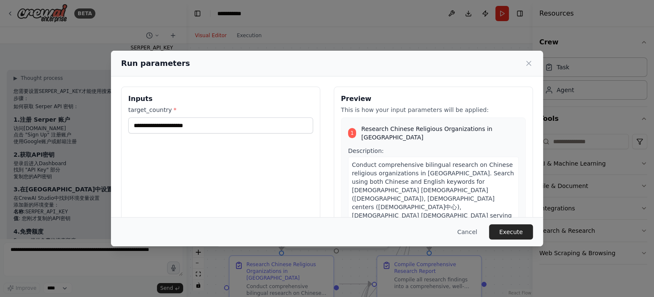
scroll to position [3063, 0]
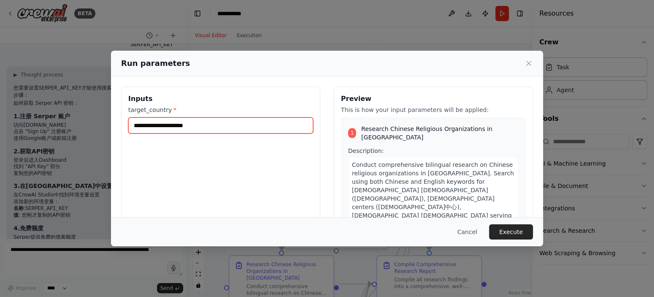
click at [242, 126] on input "target_country *" at bounding box center [220, 125] width 185 height 16
type input "***"
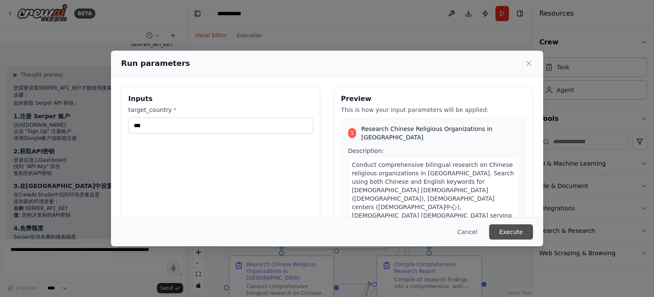
click at [520, 225] on button "Execute" at bounding box center [511, 231] width 44 height 15
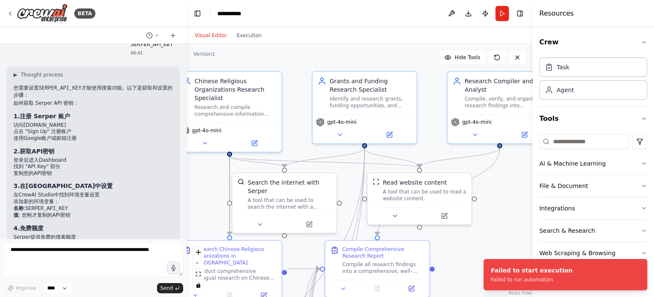
drag, startPoint x: 437, startPoint y: 65, endPoint x: 375, endPoint y: 44, distance: 65.0
click at [375, 44] on div ".deletable-edge-delete-btn { width: 20px; height: 20px; border: 0px solid #ffff…" at bounding box center [360, 170] width 346 height 253
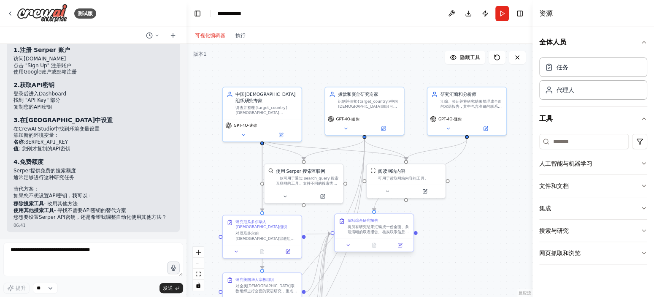
scroll to position [2956, 0]
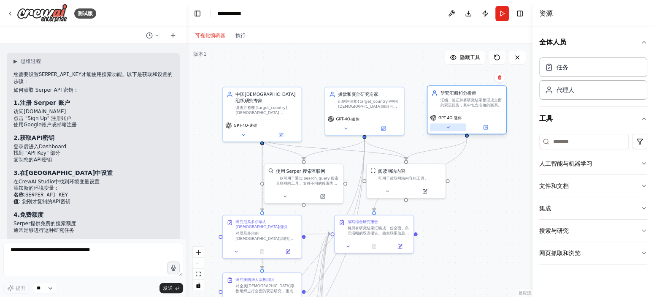
click at [444, 129] on button at bounding box center [448, 127] width 36 height 8
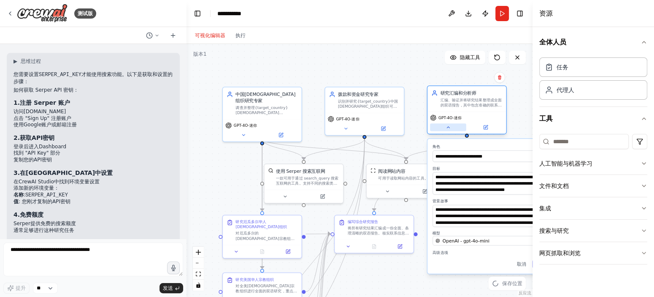
click at [444, 129] on button at bounding box center [448, 127] width 36 height 8
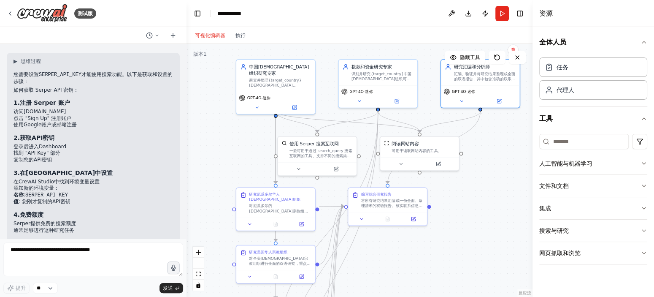
drag, startPoint x: 481, startPoint y: 262, endPoint x: 495, endPoint y: 232, distance: 32.7
click at [495, 232] on div ".deletable-edge-delete-btn { width: 20px; height: 20px; border: 0px solid #ffff…" at bounding box center [360, 170] width 346 height 253
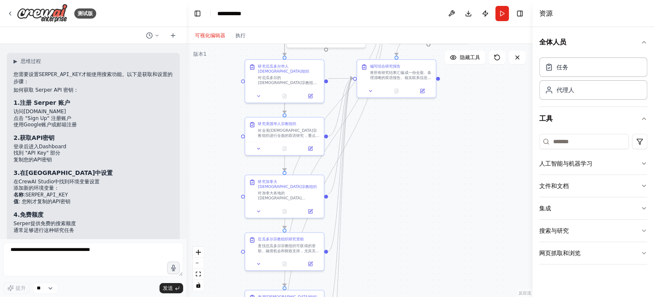
drag, startPoint x: 387, startPoint y: 274, endPoint x: 400, endPoint y: 124, distance: 149.9
click at [400, 124] on div ".deletable-edge-delete-btn { width: 20px; height: 20px; border: 0px solid #ffff…" at bounding box center [360, 170] width 346 height 253
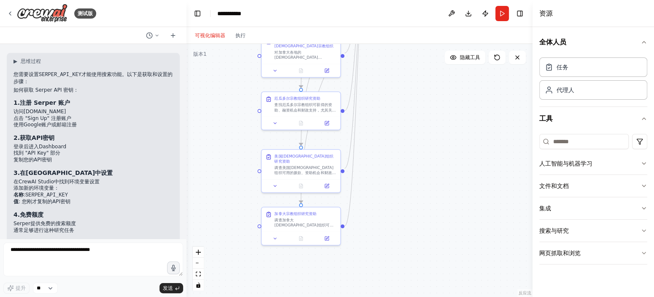
drag, startPoint x: 349, startPoint y: 236, endPoint x: 364, endPoint y: 105, distance: 132.1
click at [364, 105] on div ".deletable-edge-delete-btn { width: 20px; height: 20px; border: 0px solid #ffff…" at bounding box center [360, 170] width 346 height 253
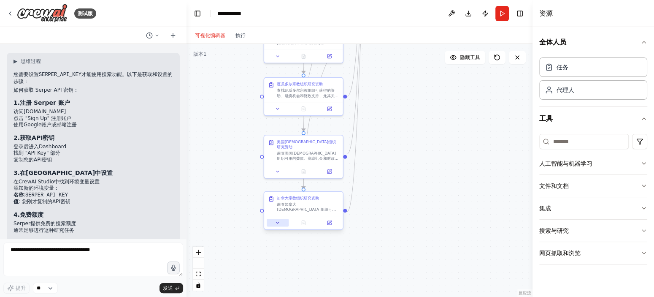
click at [279, 224] on icon at bounding box center [277, 222] width 5 height 5
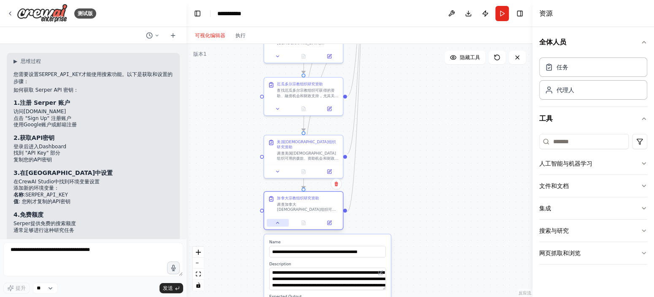
click at [279, 224] on icon at bounding box center [277, 222] width 5 height 5
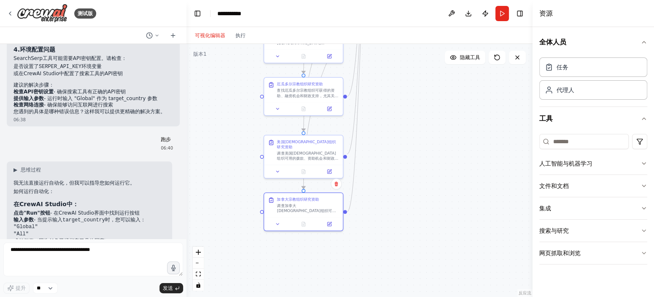
scroll to position [2380, 0]
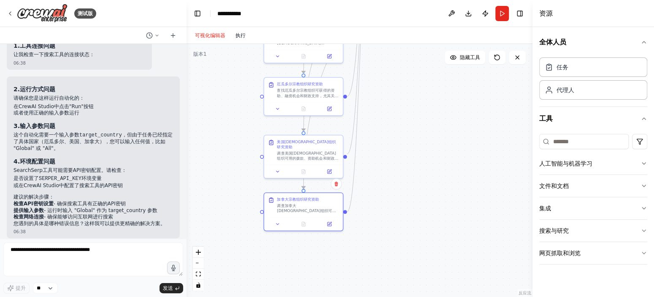
click at [238, 39] on button "执行" at bounding box center [240, 35] width 20 height 10
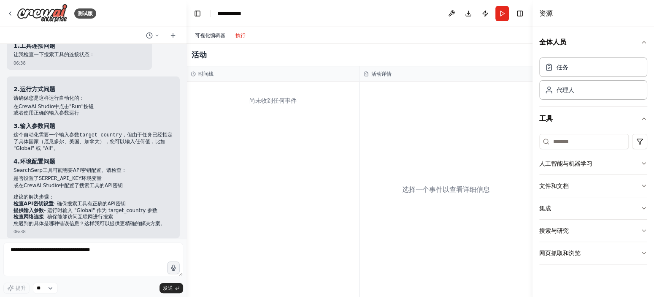
click at [217, 38] on font "可视化编辑器" at bounding box center [210, 35] width 30 height 6
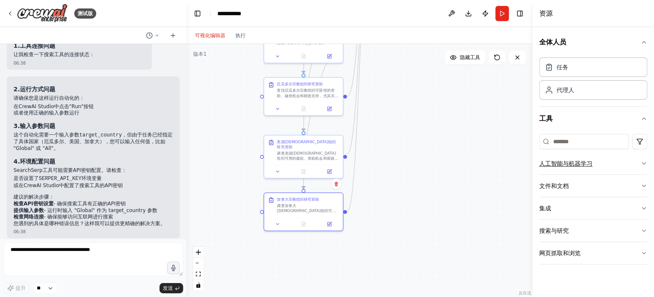
click at [628, 169] on button "人工智能与机器学习" at bounding box center [593, 163] width 108 height 22
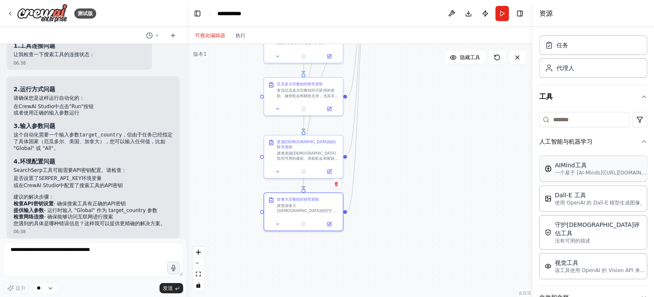
scroll to position [42, 0]
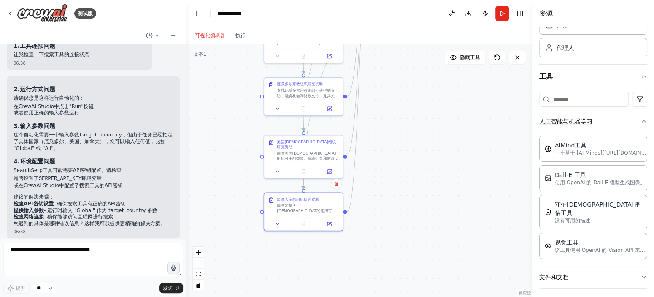
click at [614, 128] on button "人工智能与机器学习" at bounding box center [593, 121] width 108 height 22
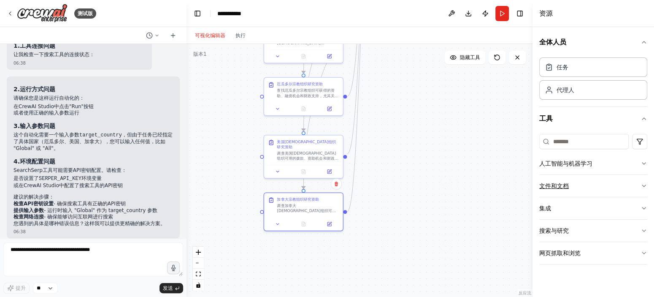
click at [576, 187] on button "文件和文档" at bounding box center [593, 186] width 108 height 22
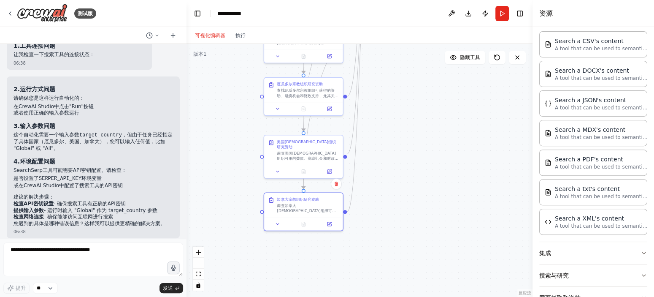
scroll to position [84, 0]
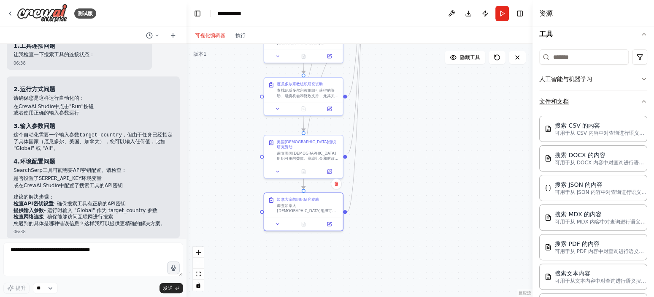
click at [606, 110] on button "文件和文档" at bounding box center [593, 101] width 108 height 22
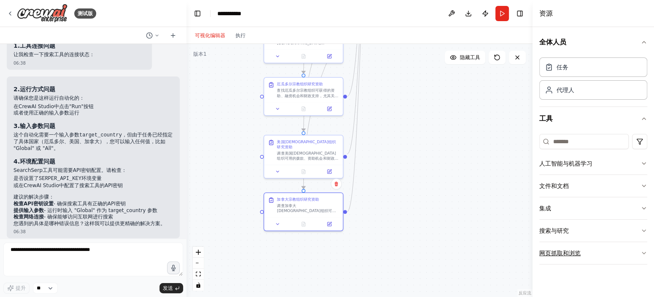
click at [580, 250] on font "网页抓取和浏览" at bounding box center [559, 252] width 41 height 7
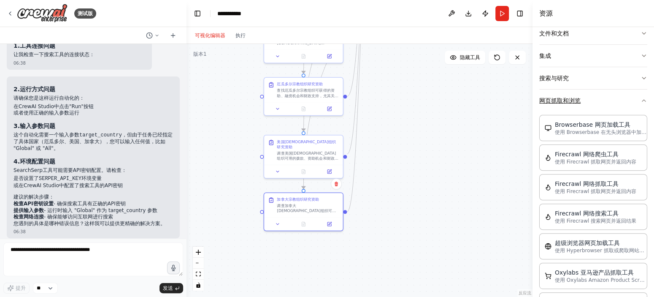
scroll to position [103, 0]
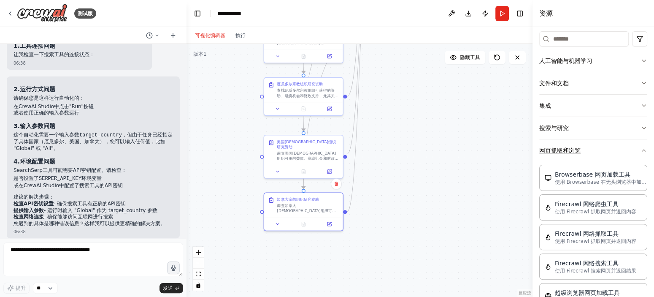
click at [596, 144] on button "网页抓取和浏览" at bounding box center [593, 150] width 108 height 22
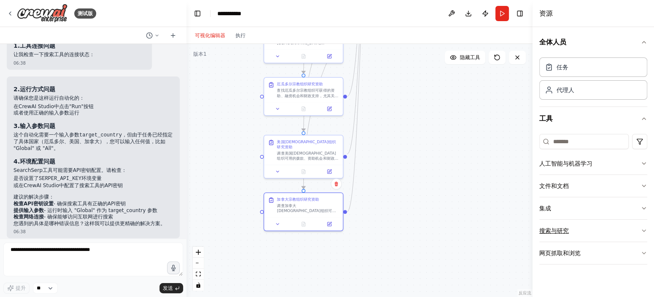
click at [591, 227] on button "搜索与研究" at bounding box center [593, 230] width 108 height 22
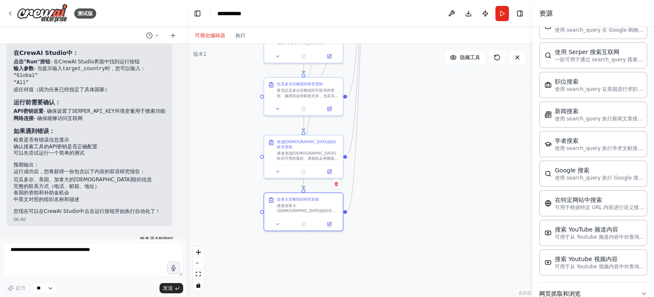
scroll to position [2590, 0]
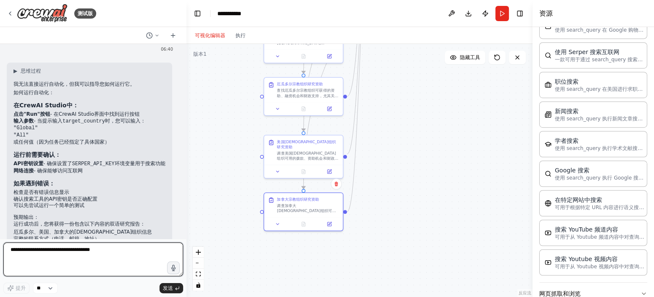
click at [93, 255] on textarea at bounding box center [93, 259] width 180 height 34
type textarea "****"
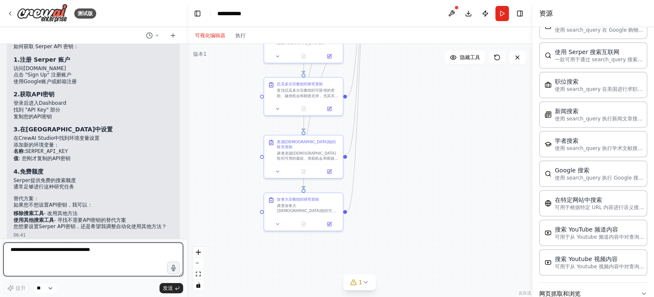
scroll to position [3447, 0]
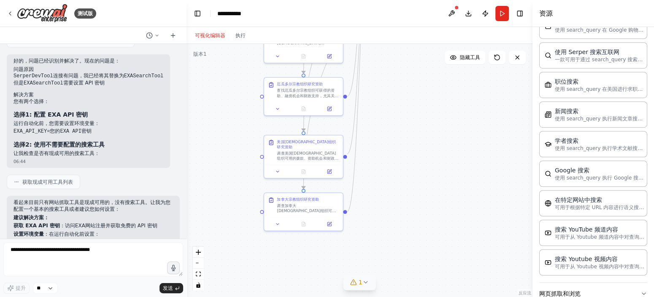
click at [366, 280] on icon at bounding box center [365, 282] width 7 height 7
click at [430, 261] on button at bounding box center [427, 260] width 14 height 10
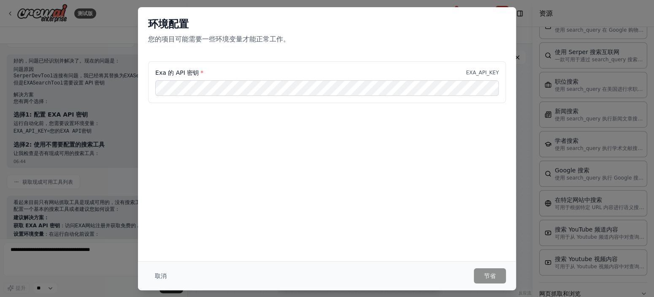
click at [164, 274] on font "取消" at bounding box center [161, 275] width 12 height 7
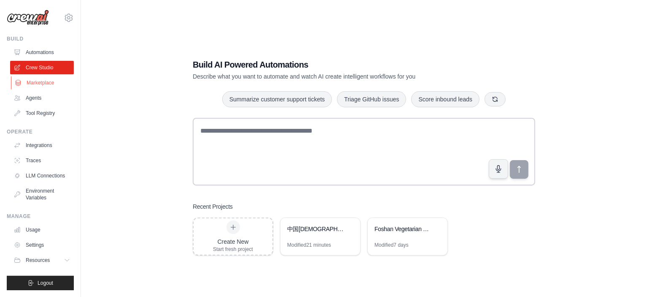
click at [42, 81] on link "Marketplace" at bounding box center [43, 83] width 64 height 14
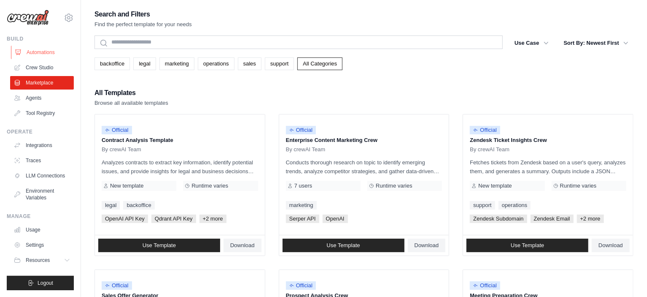
click at [30, 50] on link "Automations" at bounding box center [43, 53] width 64 height 14
click at [53, 53] on link "Automations" at bounding box center [43, 53] width 64 height 14
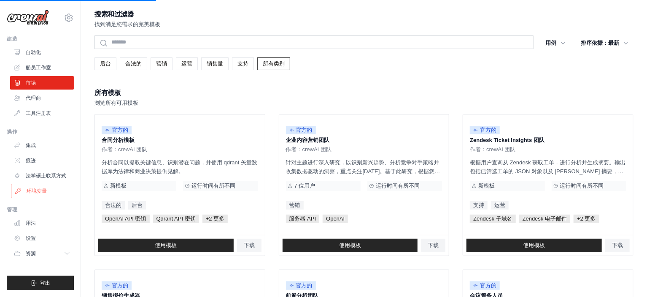
click at [38, 189] on font "环境变量" at bounding box center [37, 191] width 20 height 6
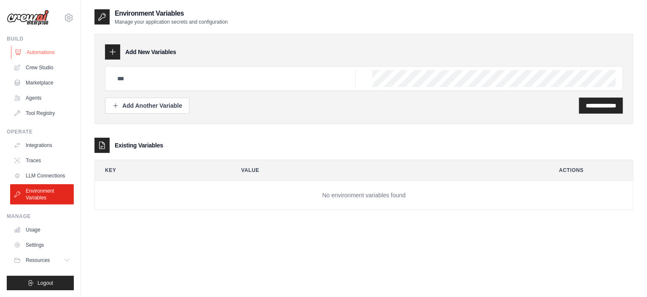
click at [51, 49] on link "Automations" at bounding box center [43, 53] width 64 height 14
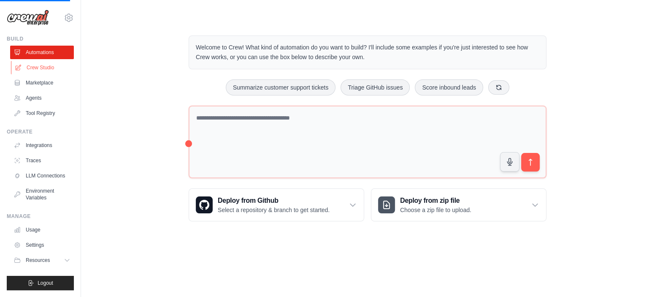
click at [47, 66] on link "Crew Studio" at bounding box center [43, 68] width 64 height 14
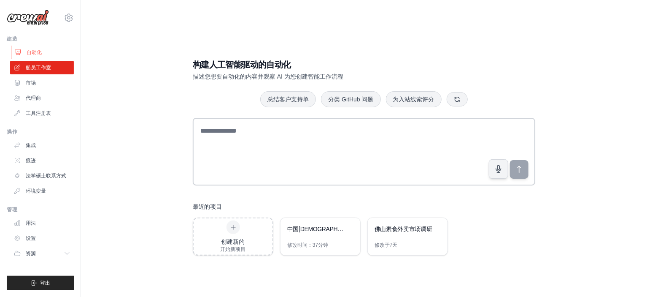
click at [35, 53] on font "自动化" at bounding box center [34, 52] width 15 height 6
click at [400, 235] on div "佛山素食外卖市场调研" at bounding box center [408, 230] width 80 height 24
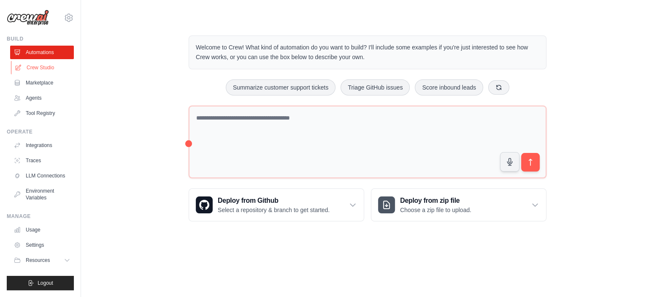
click at [44, 68] on link "Crew Studio" at bounding box center [43, 68] width 64 height 14
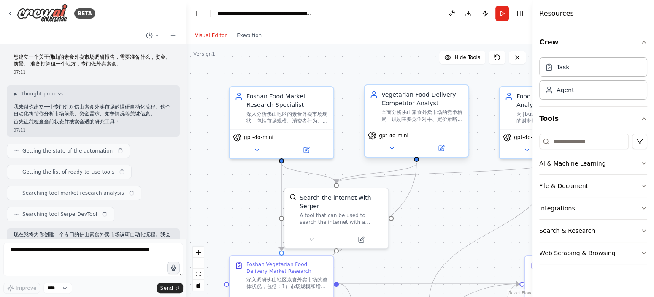
scroll to position [1236, 0]
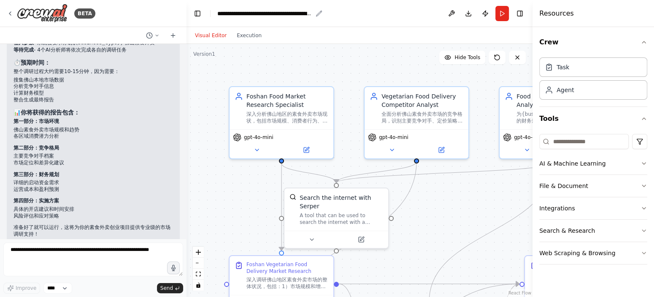
click at [287, 14] on div "**********" at bounding box center [264, 13] width 95 height 8
click at [282, 14] on div "**********" at bounding box center [288, 13] width 142 height 8
copy div "**********"
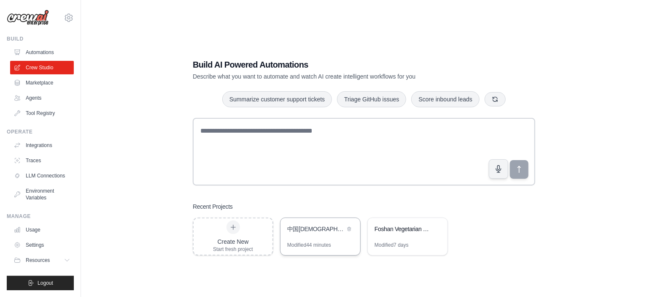
click at [291, 235] on div "中国[DEMOGRAPHIC_DATA]组织与资助研究" at bounding box center [321, 230] width 80 height 24
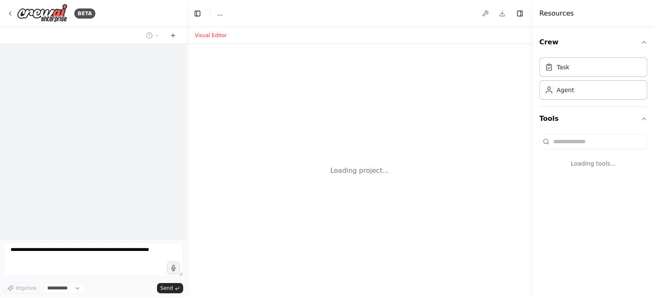
select select "****"
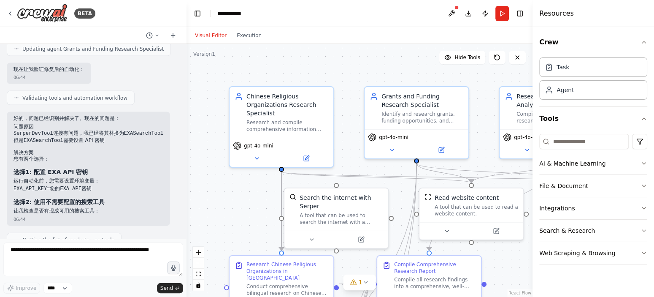
scroll to position [3497, 0]
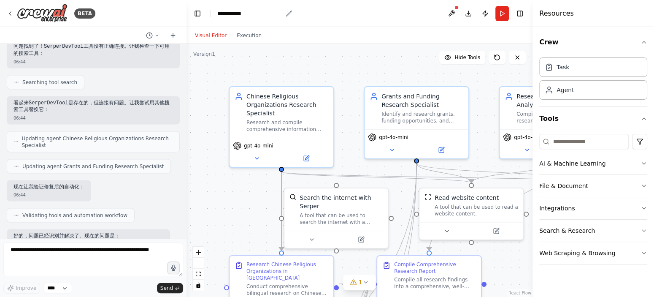
click at [257, 14] on div "**********" at bounding box center [249, 13] width 65 height 8
copy div "**********"
